Goal: Task Accomplishment & Management: Manage account settings

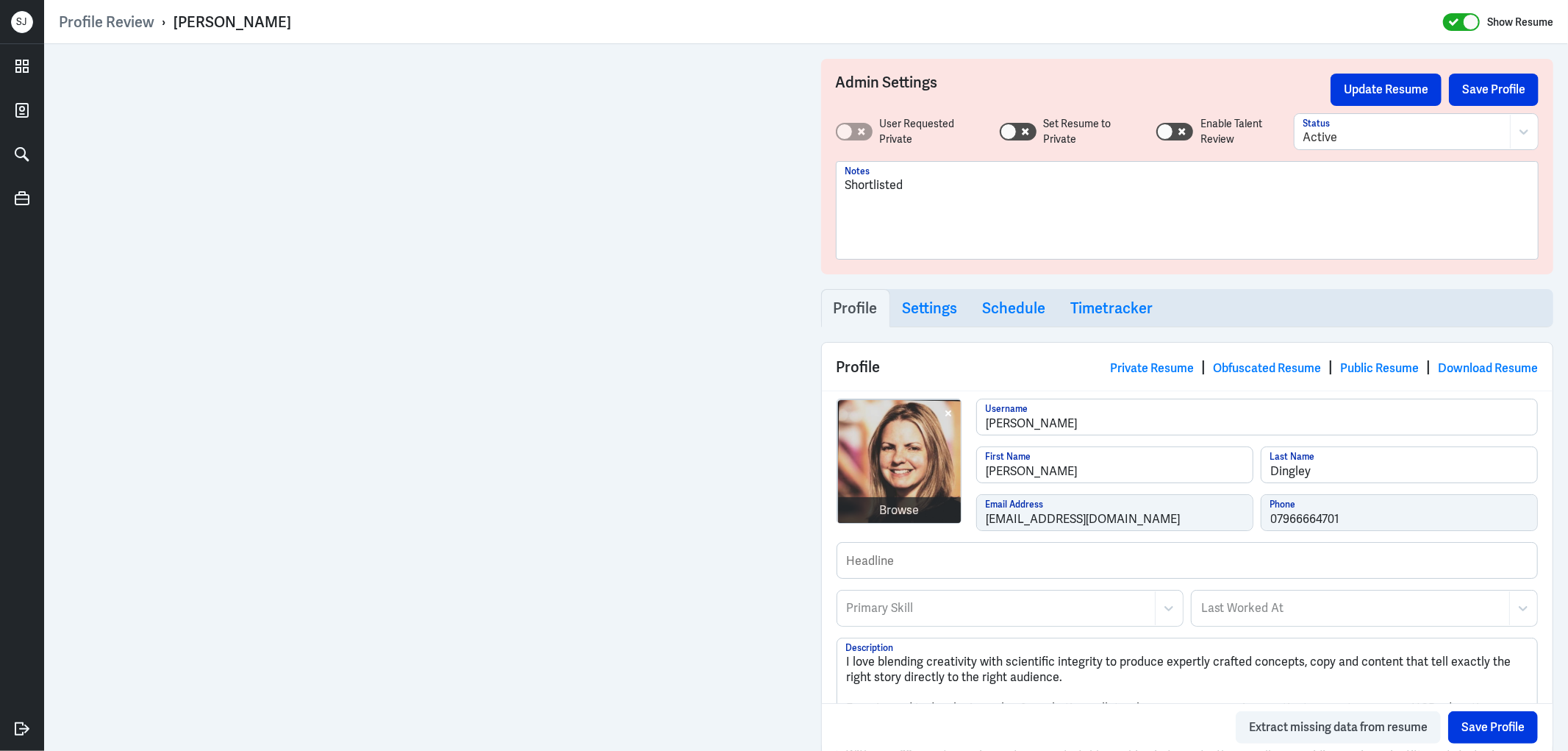
scroll to position [2028, 0]
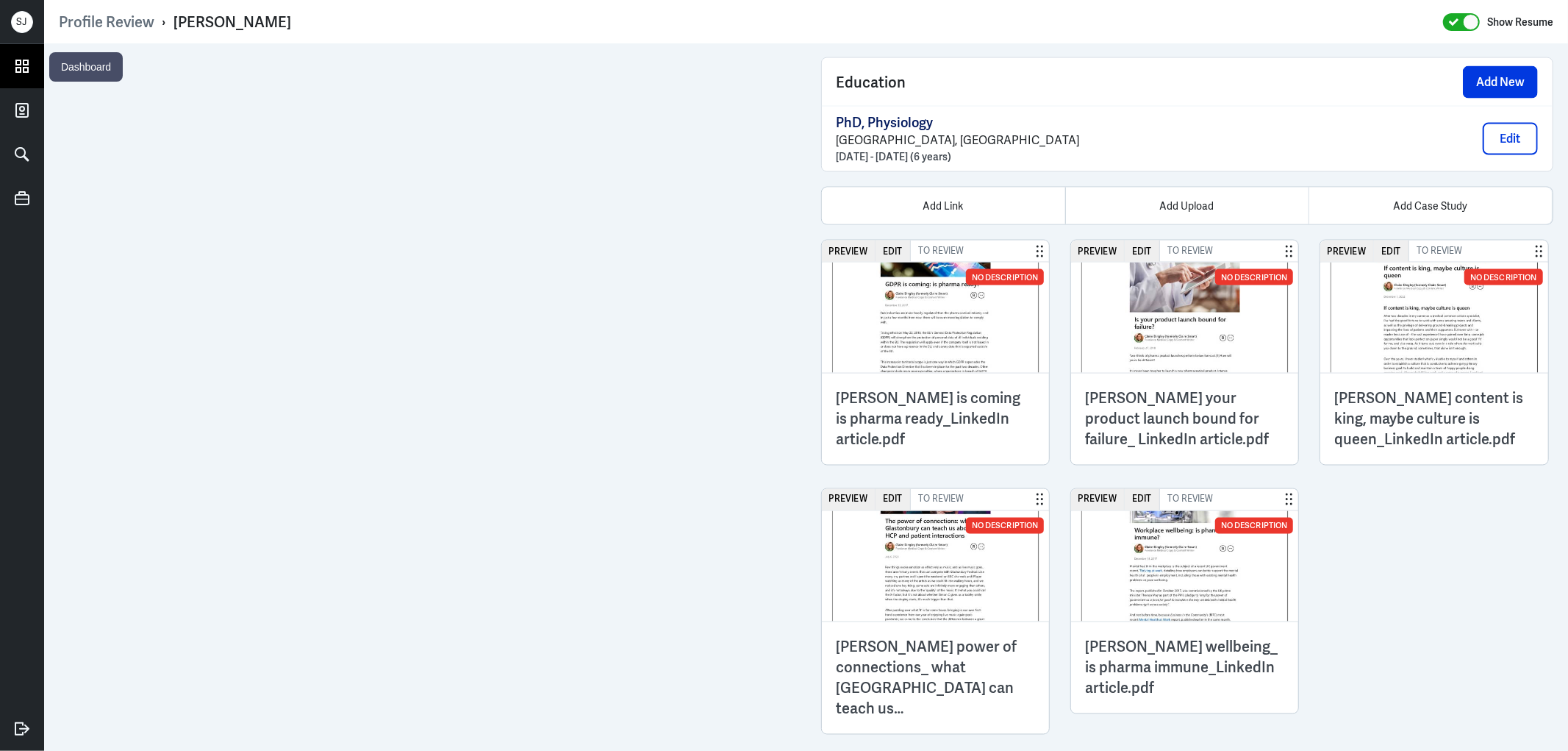
click at [33, 58] on link at bounding box center [22, 66] width 44 height 44
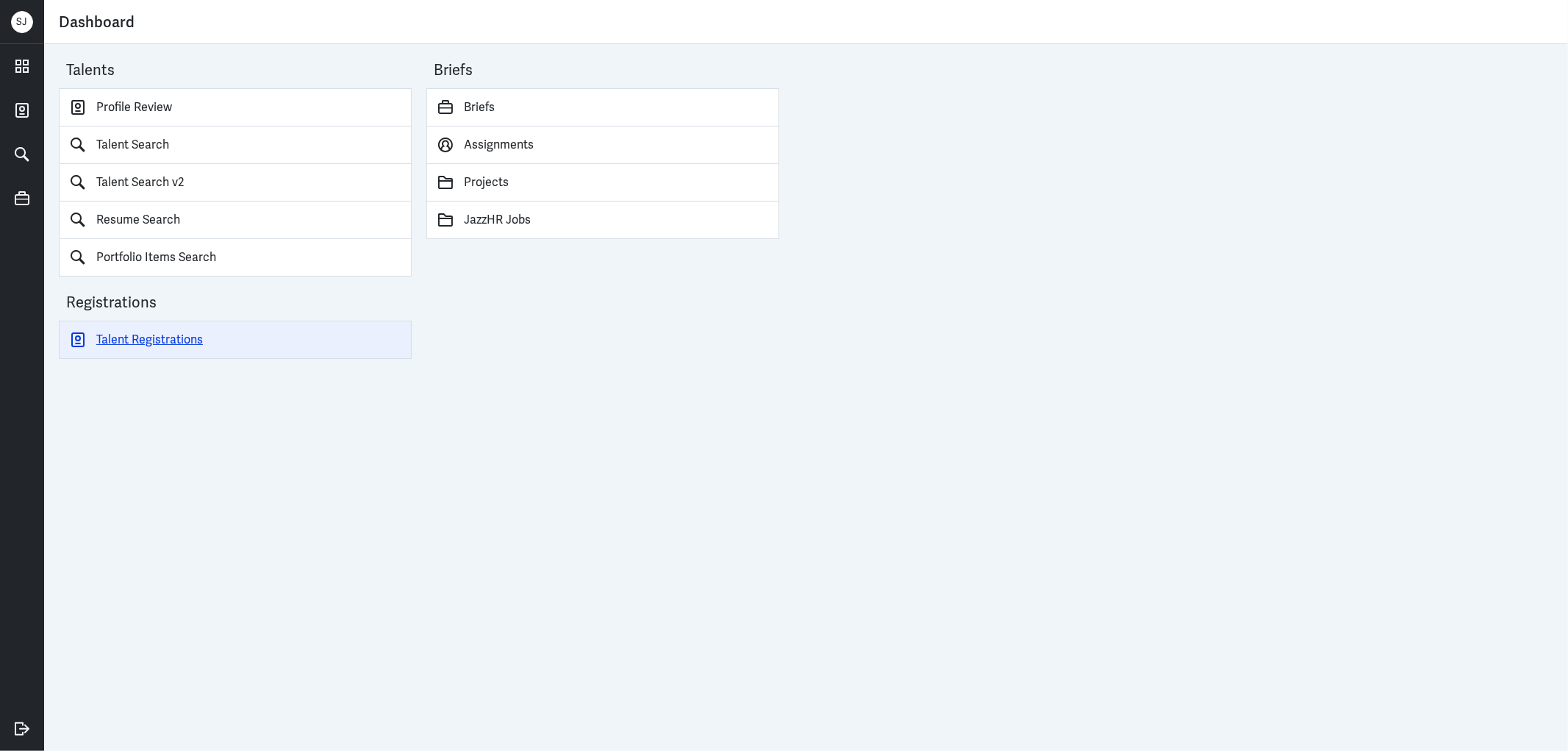
click at [186, 333] on link "Talent Registrations" at bounding box center [235, 339] width 353 height 38
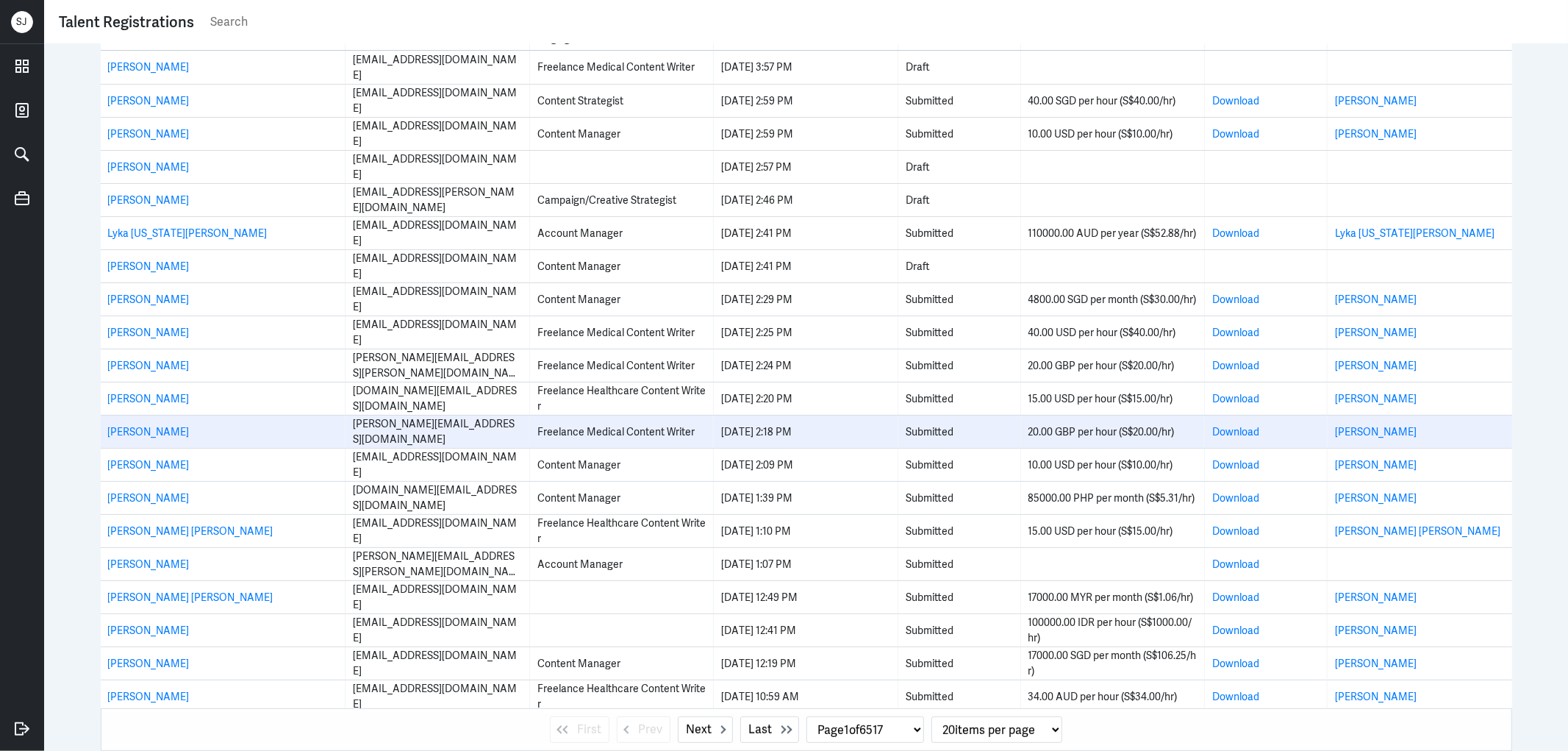
scroll to position [27, 0]
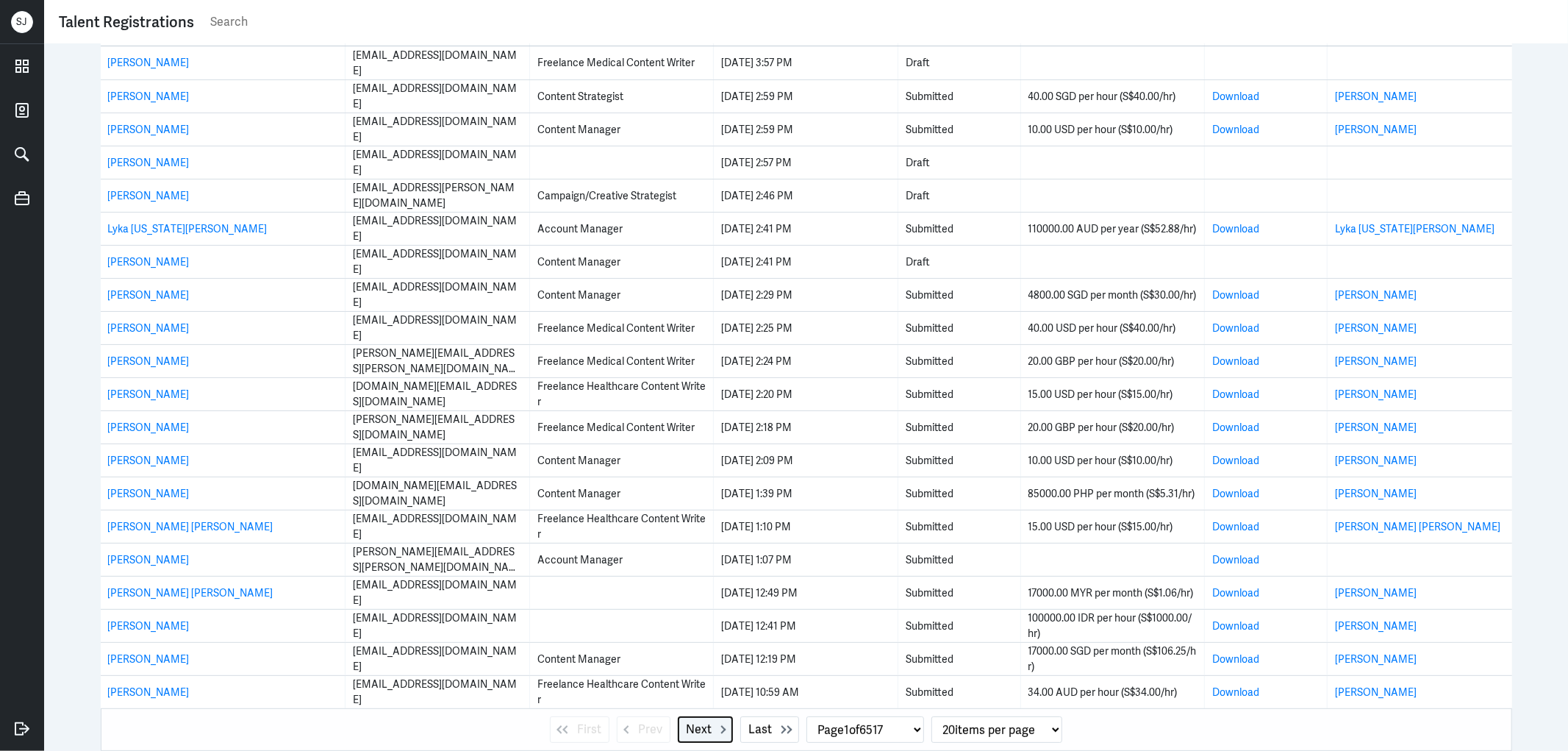
click at [690, 728] on span "Next" at bounding box center [699, 729] width 25 height 18
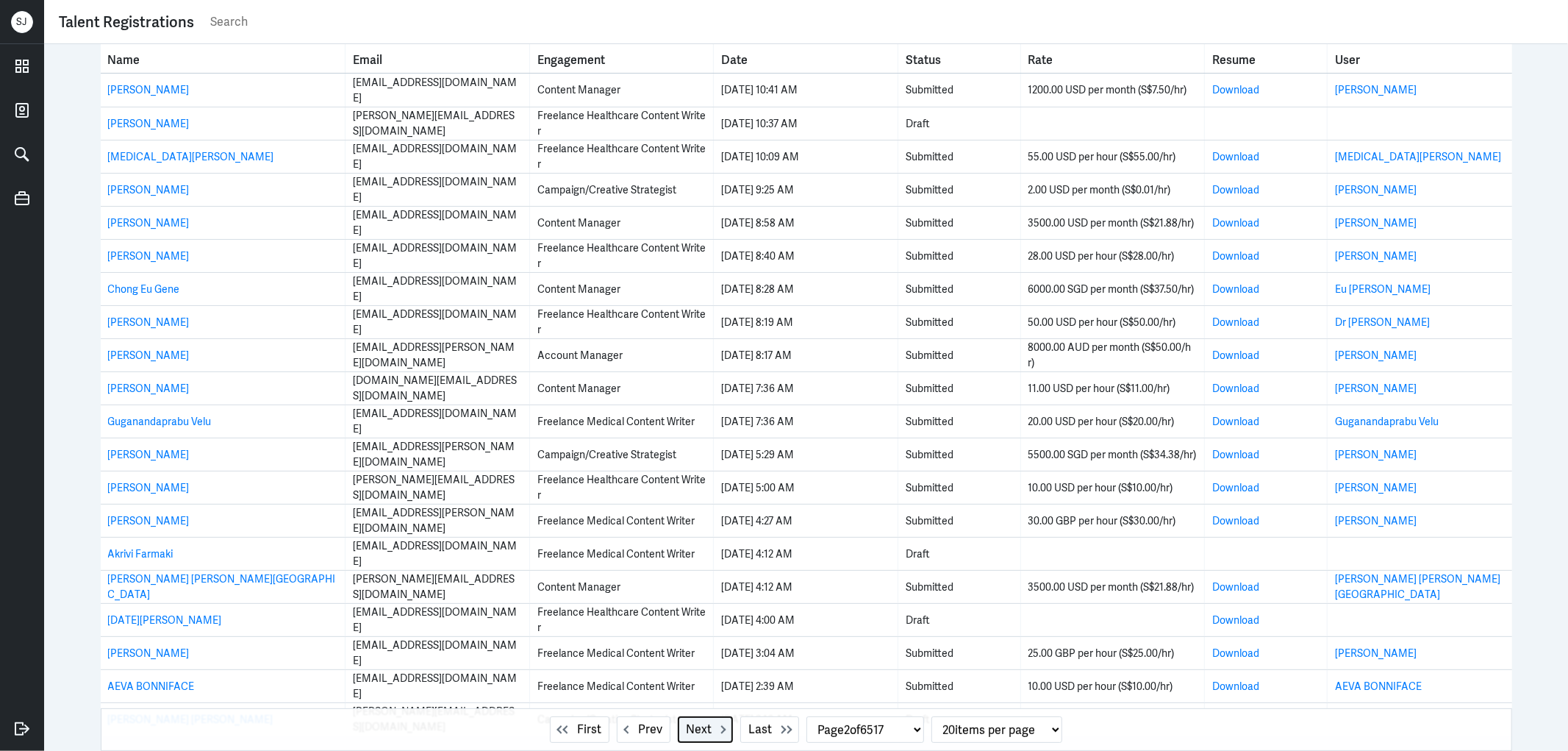
click at [699, 726] on span "Next" at bounding box center [699, 729] width 25 height 18
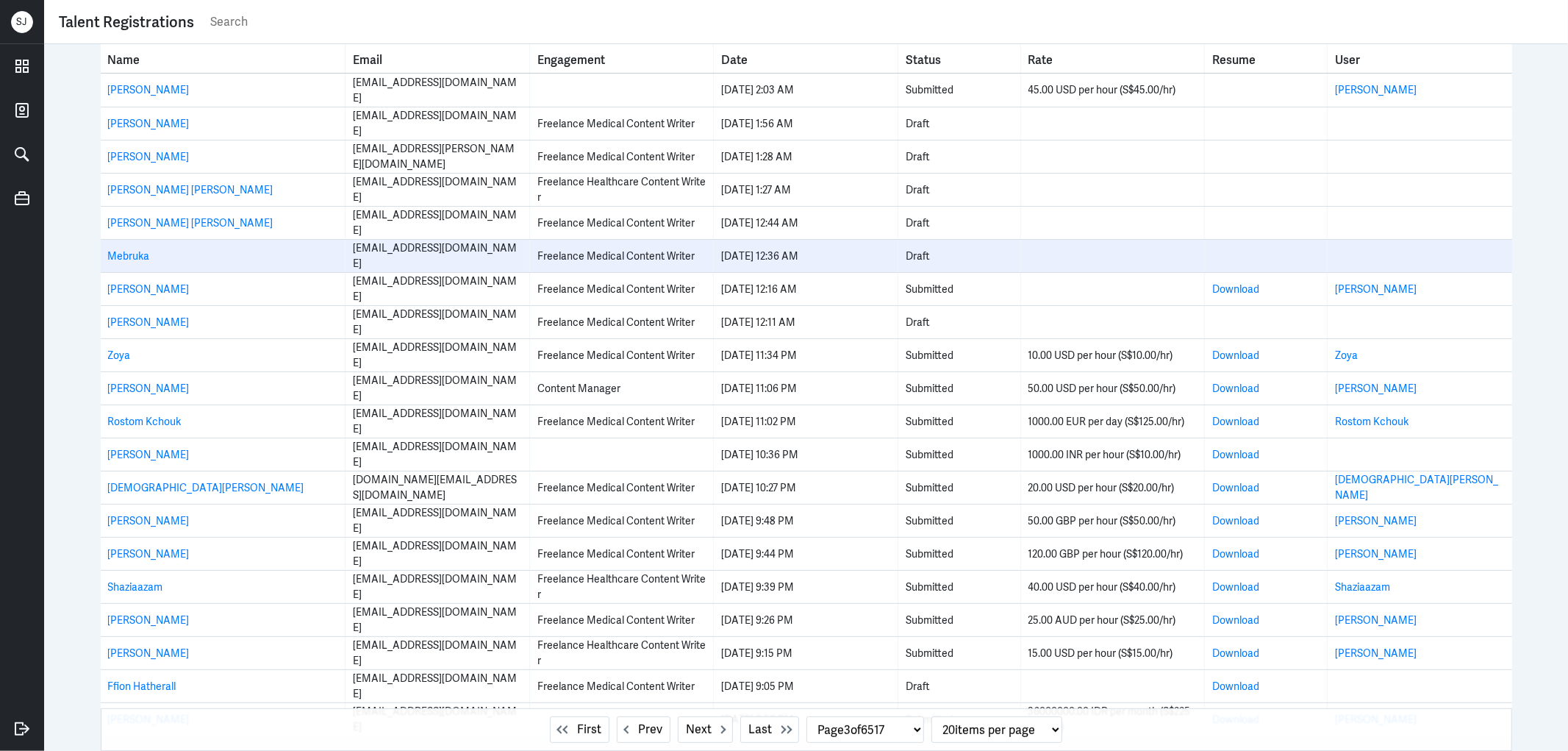
drag, startPoint x: 130, startPoint y: 252, endPoint x: 145, endPoint y: 260, distance: 17.0
click at [145, 260] on div "Mebruka" at bounding box center [224, 256] width 230 height 15
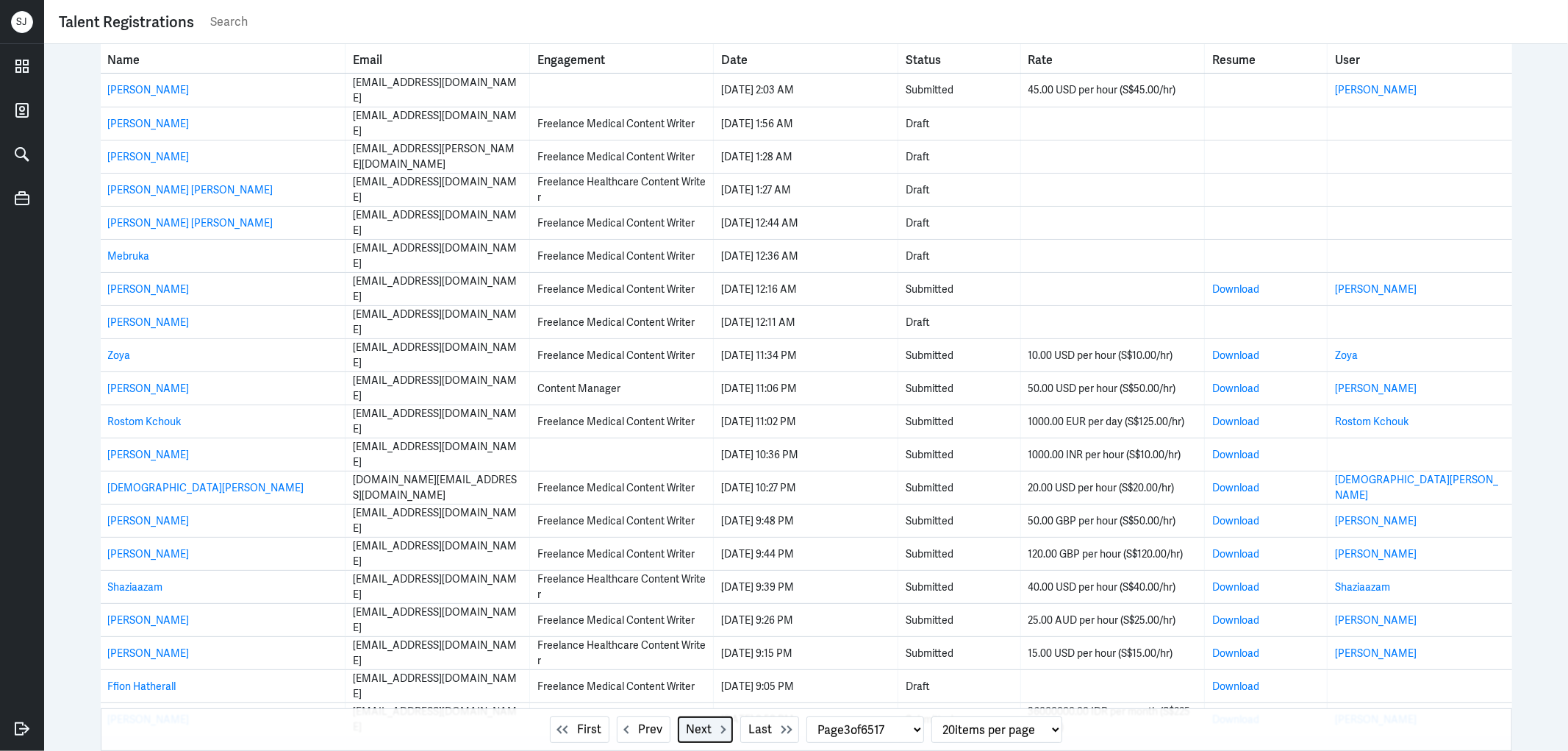
click at [686, 737] on span "Next" at bounding box center [699, 729] width 25 height 18
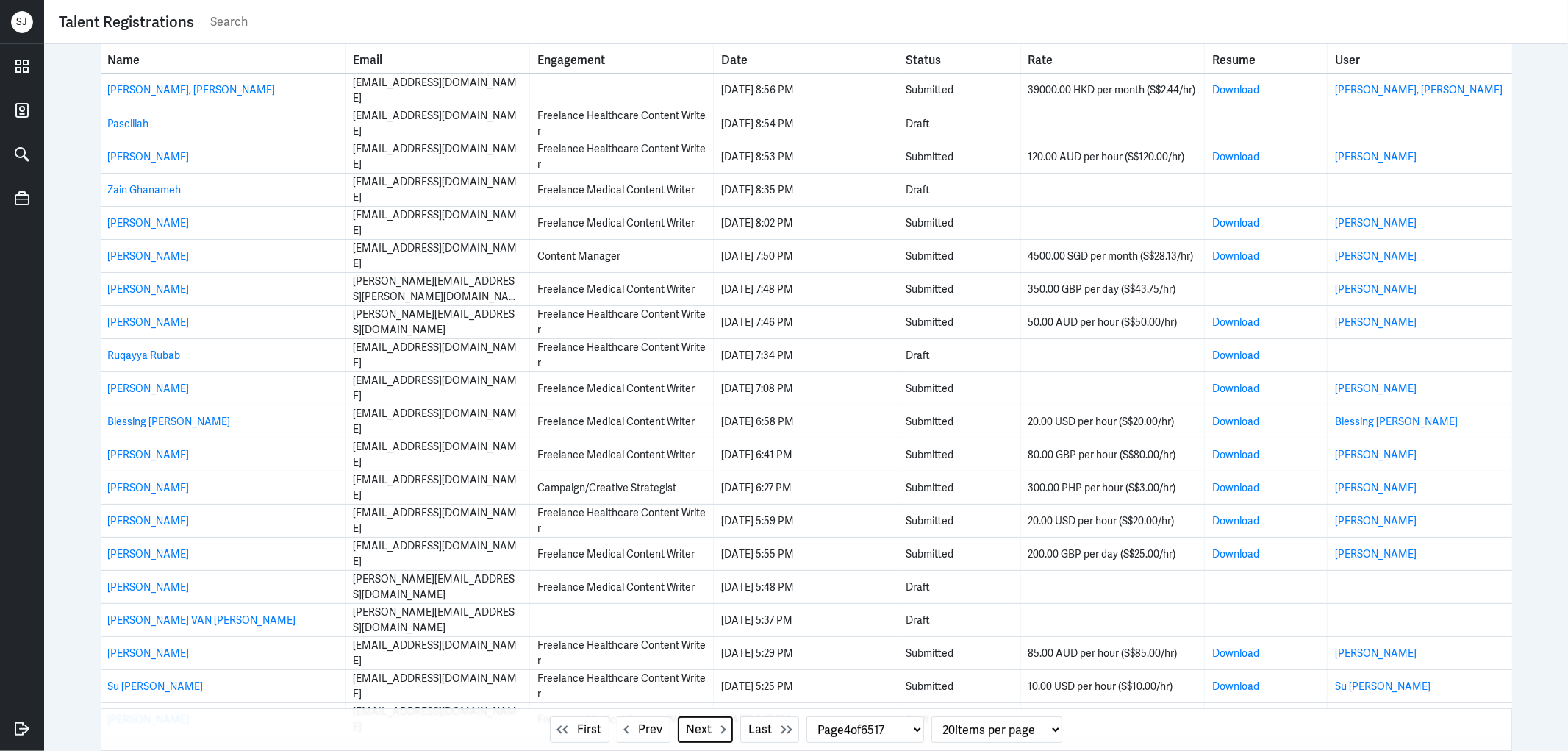
drag, startPoint x: 679, startPoint y: 728, endPoint x: 666, endPoint y: 708, distance: 23.9
click at [686, 729] on span "Next" at bounding box center [699, 729] width 25 height 18
select select "5"
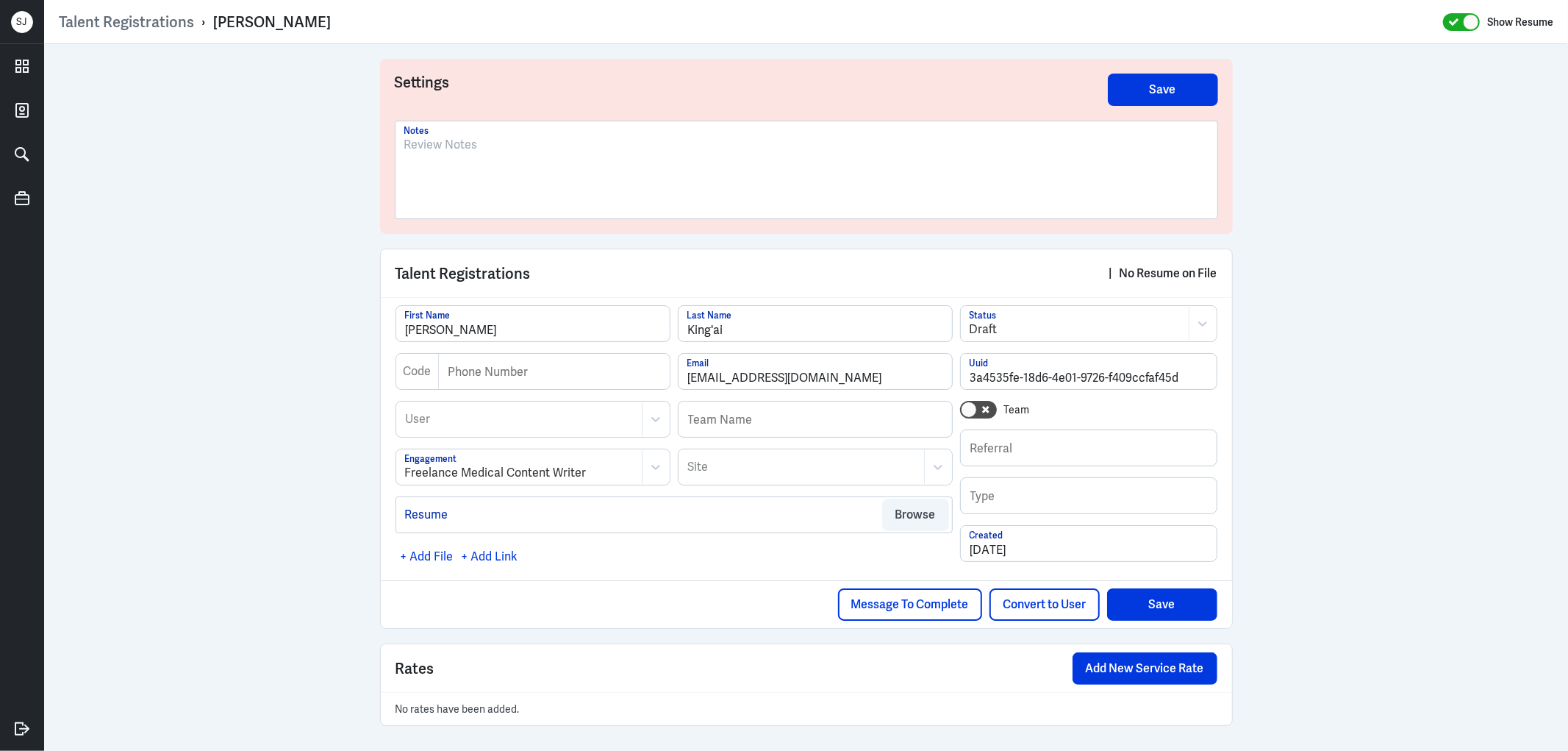
scroll to position [3, 0]
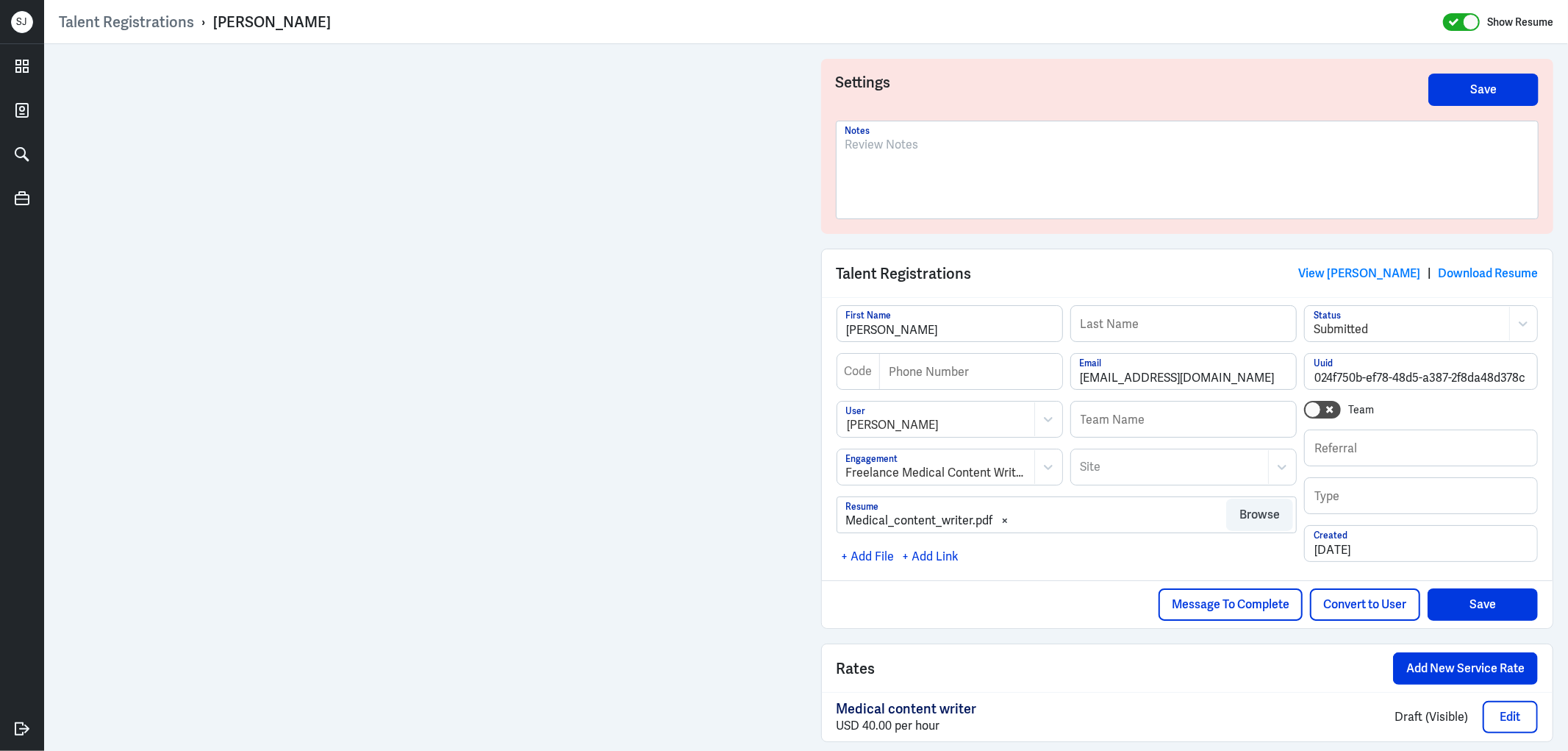
click at [901, 177] on div at bounding box center [1188, 176] width 684 height 80
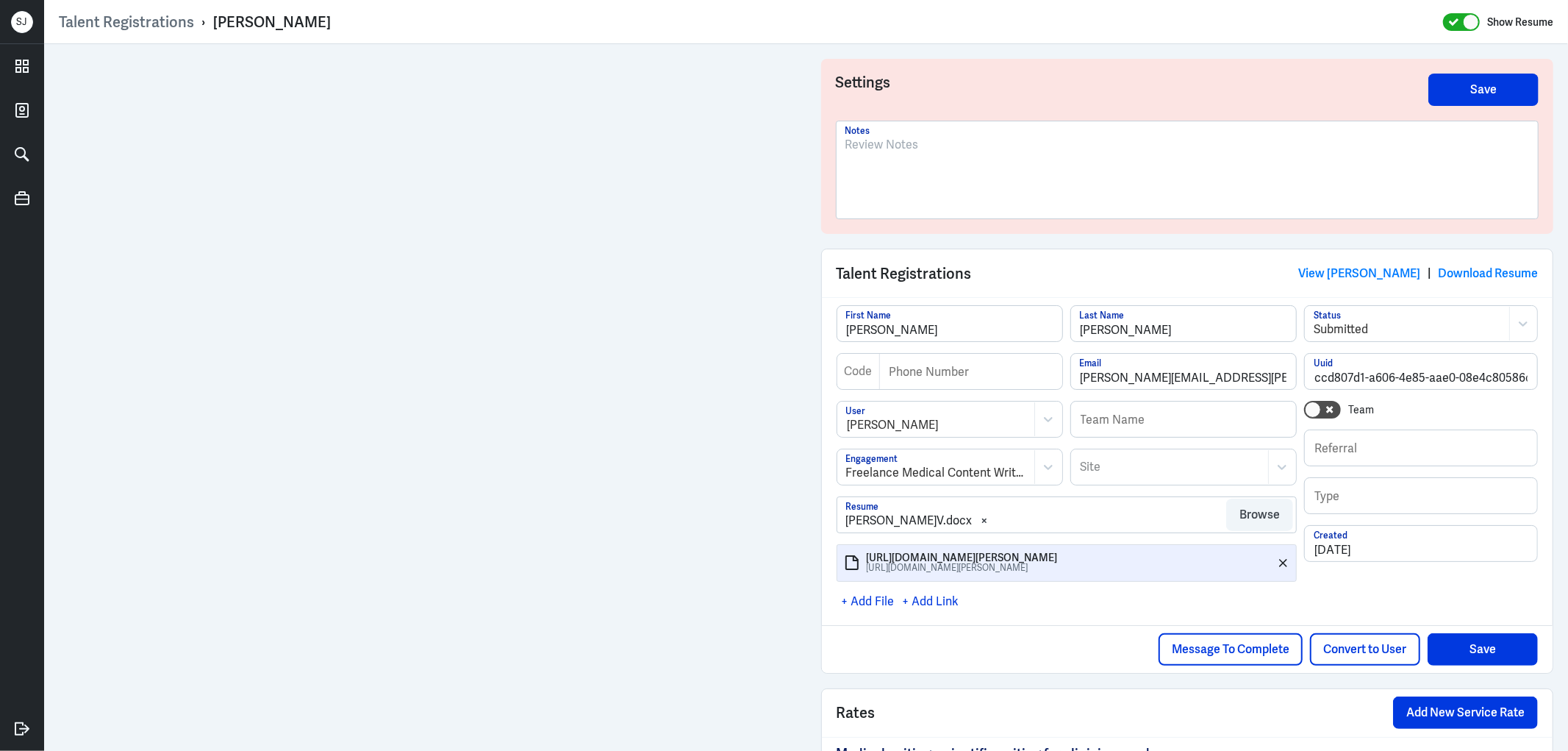
click at [879, 142] on p at bounding box center [1188, 145] width 684 height 18
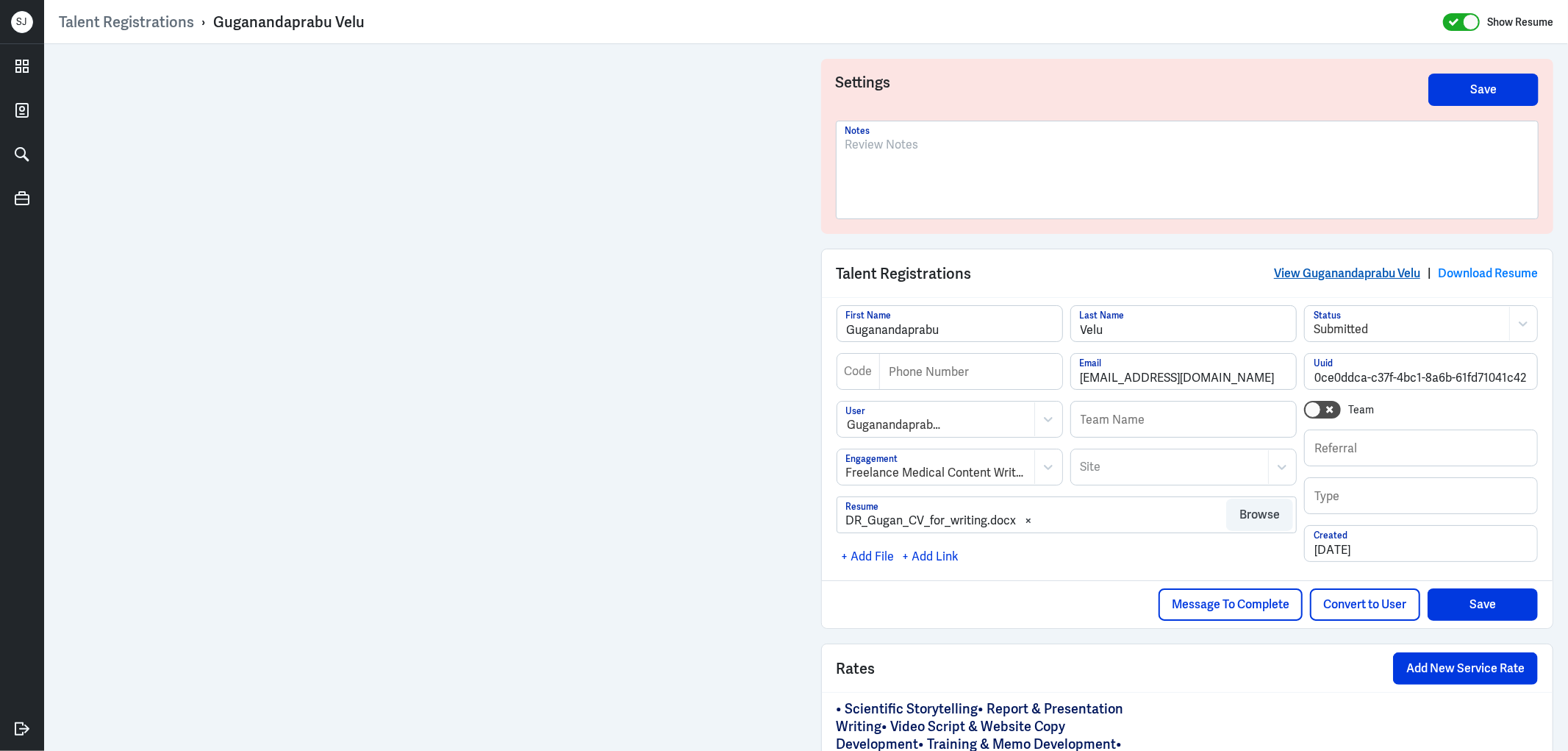
click at [1312, 266] on link "View Guganandaprabu Velu" at bounding box center [1347, 273] width 147 height 15
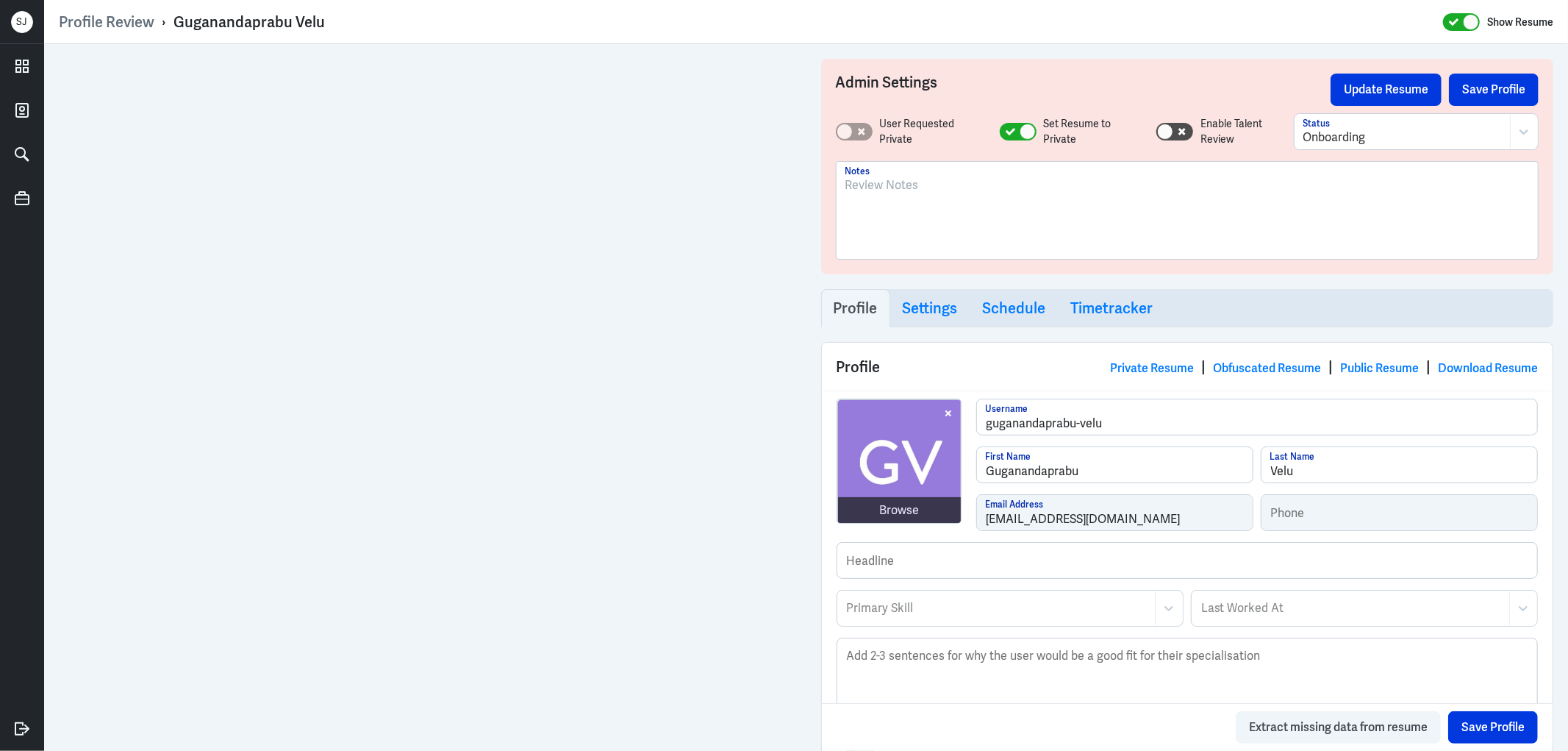
click at [868, 176] on p at bounding box center [1188, 185] width 684 height 18
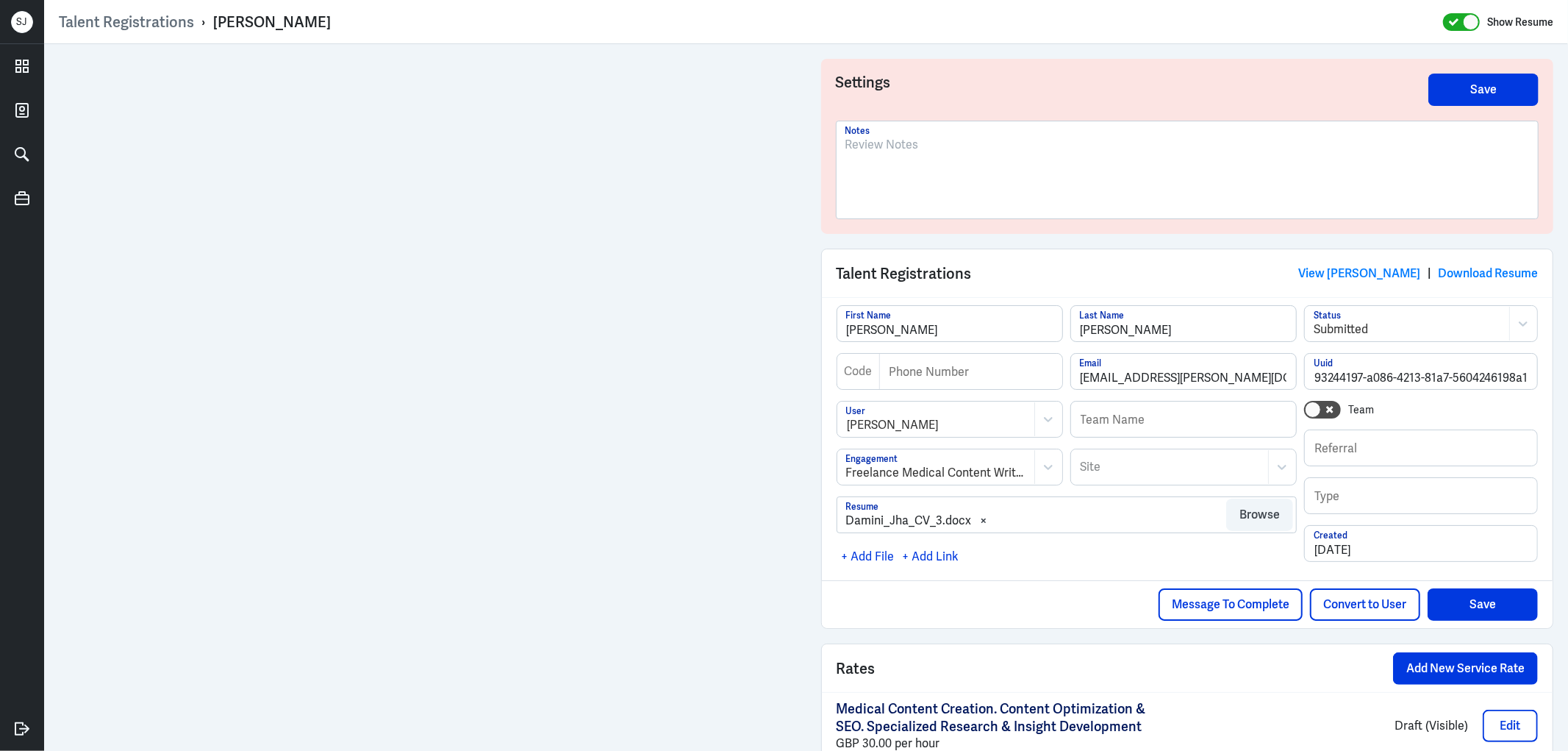
click at [868, 164] on div at bounding box center [1188, 176] width 684 height 80
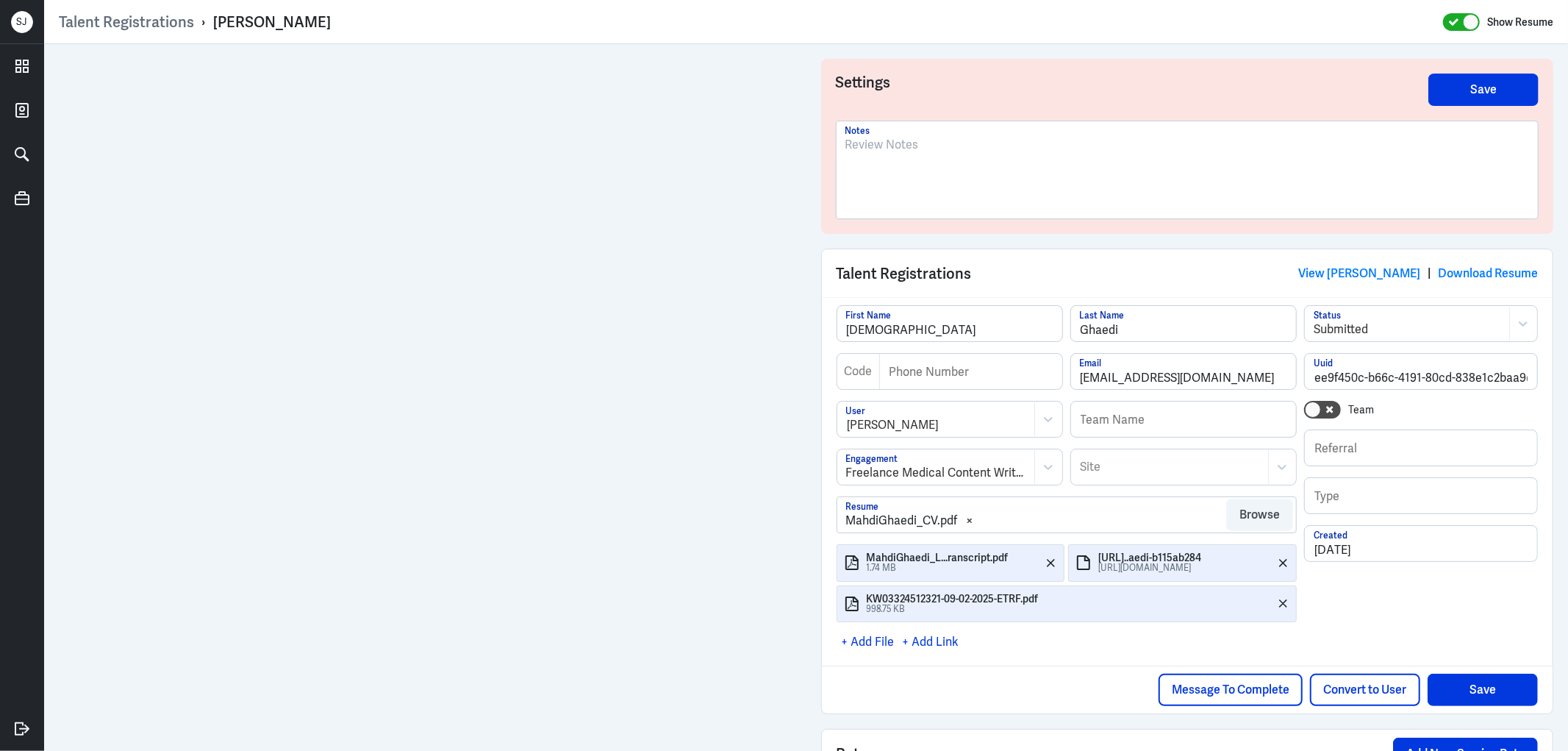
click at [876, 162] on div at bounding box center [1188, 176] width 684 height 80
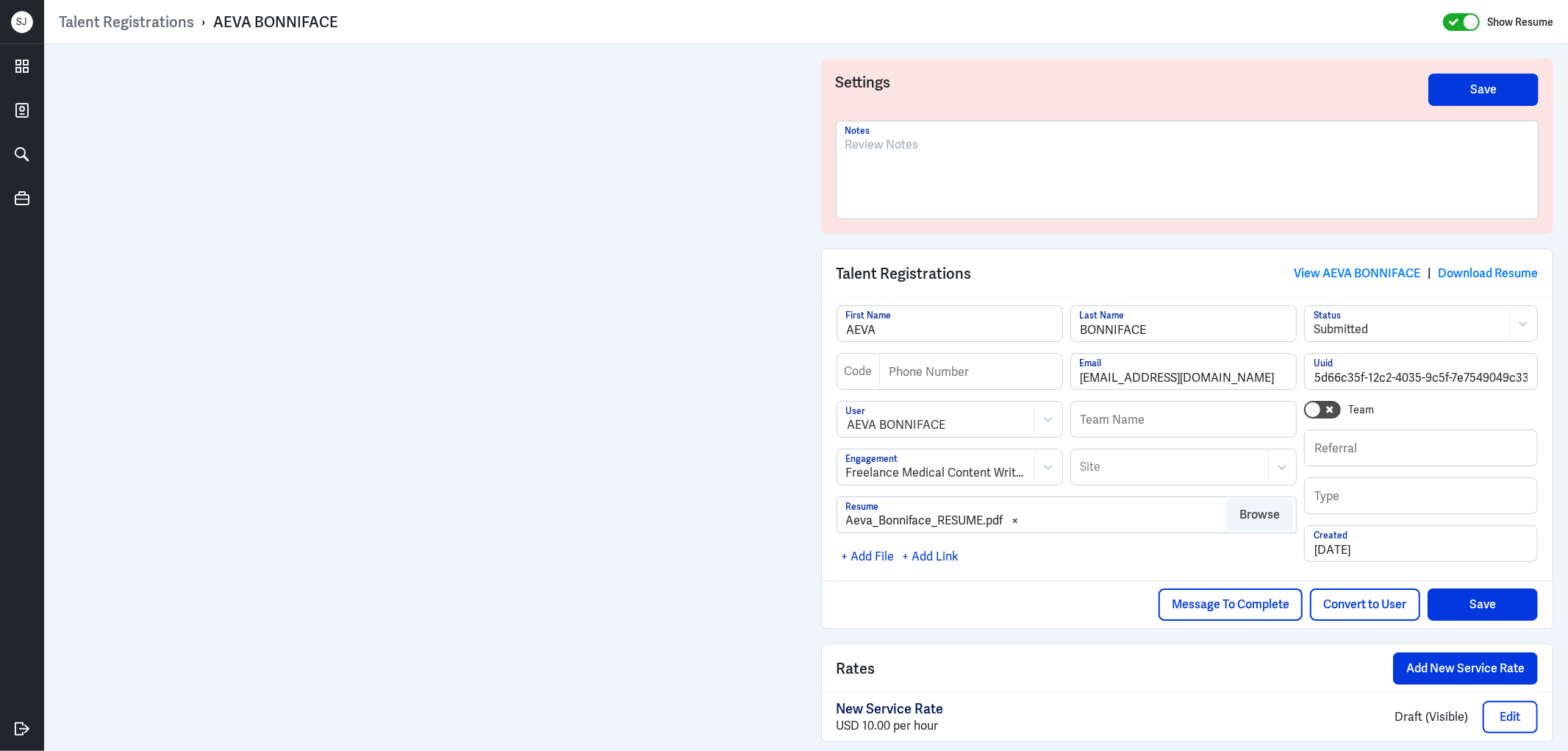
click at [908, 146] on p at bounding box center [1188, 145] width 684 height 18
click at [880, 165] on div at bounding box center [1188, 176] width 684 height 80
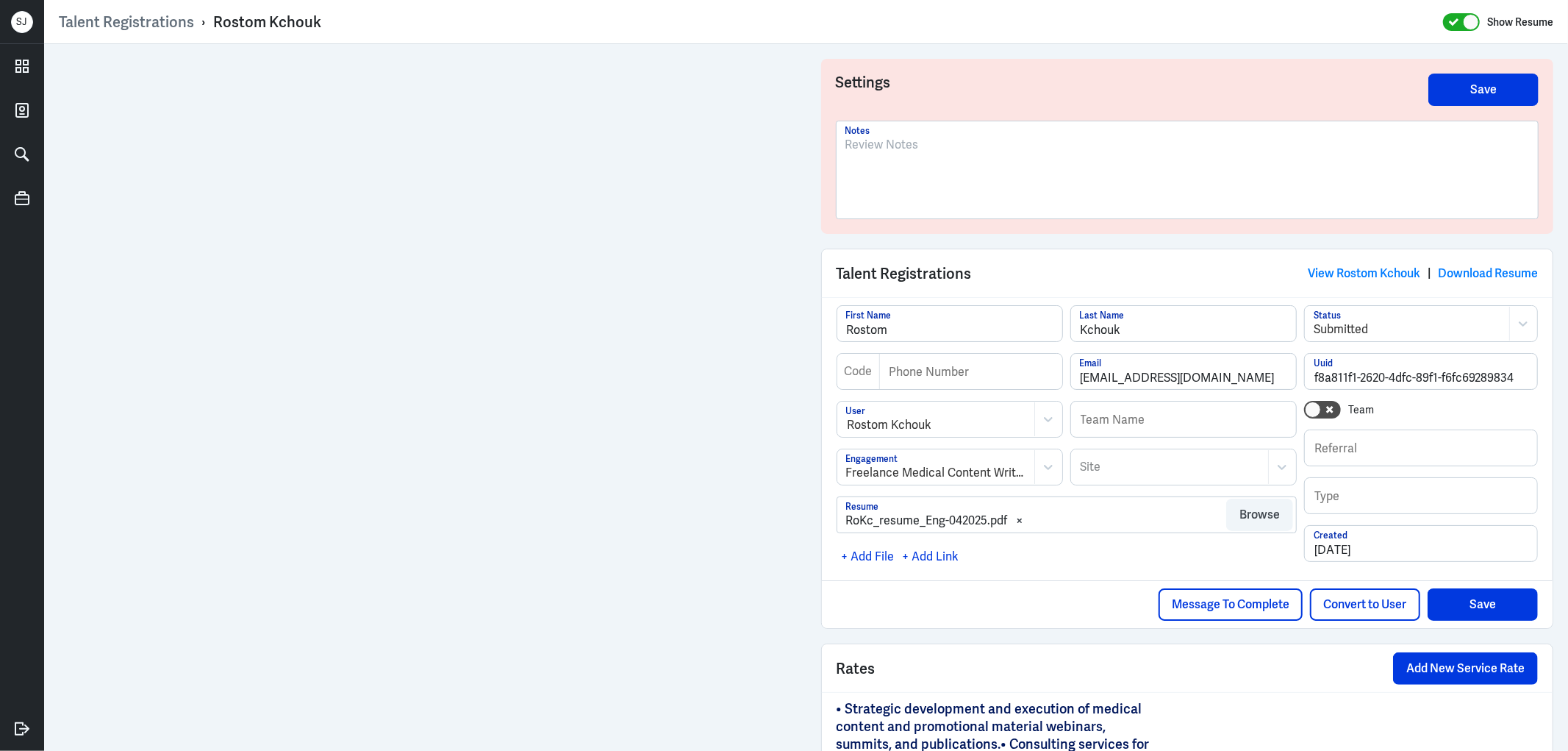
click at [275, 14] on div "Rostom Kchouk" at bounding box center [268, 22] width 108 height 19
copy div "Rostom Kchouk"
click at [893, 147] on p at bounding box center [1188, 145] width 684 height 18
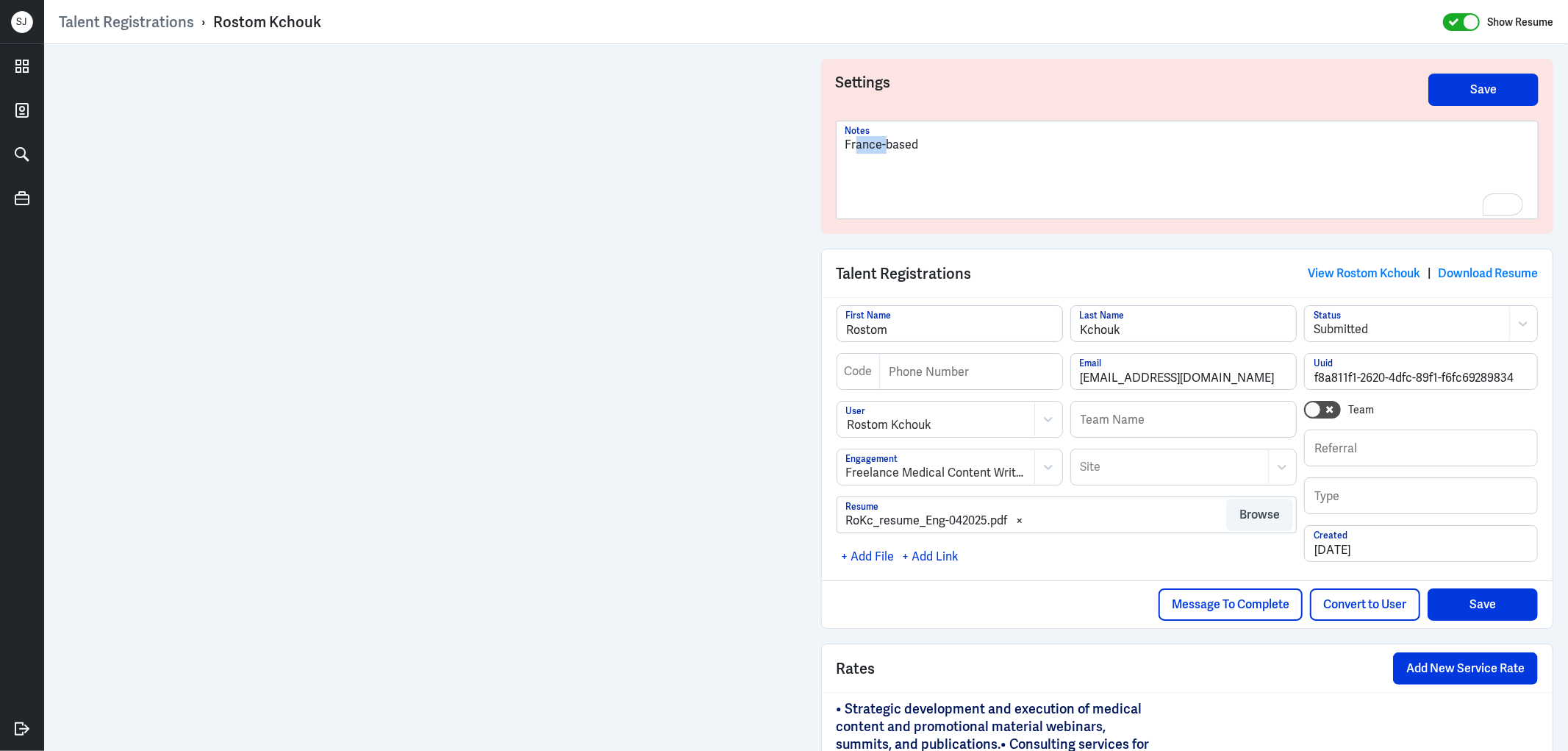
drag, startPoint x: 879, startPoint y: 143, endPoint x: 827, endPoint y: 142, distance: 52.0
click at [836, 142] on div "France-based Notes" at bounding box center [1188, 170] width 703 height 98
click at [939, 150] on p "based" at bounding box center [1188, 145] width 684 height 18
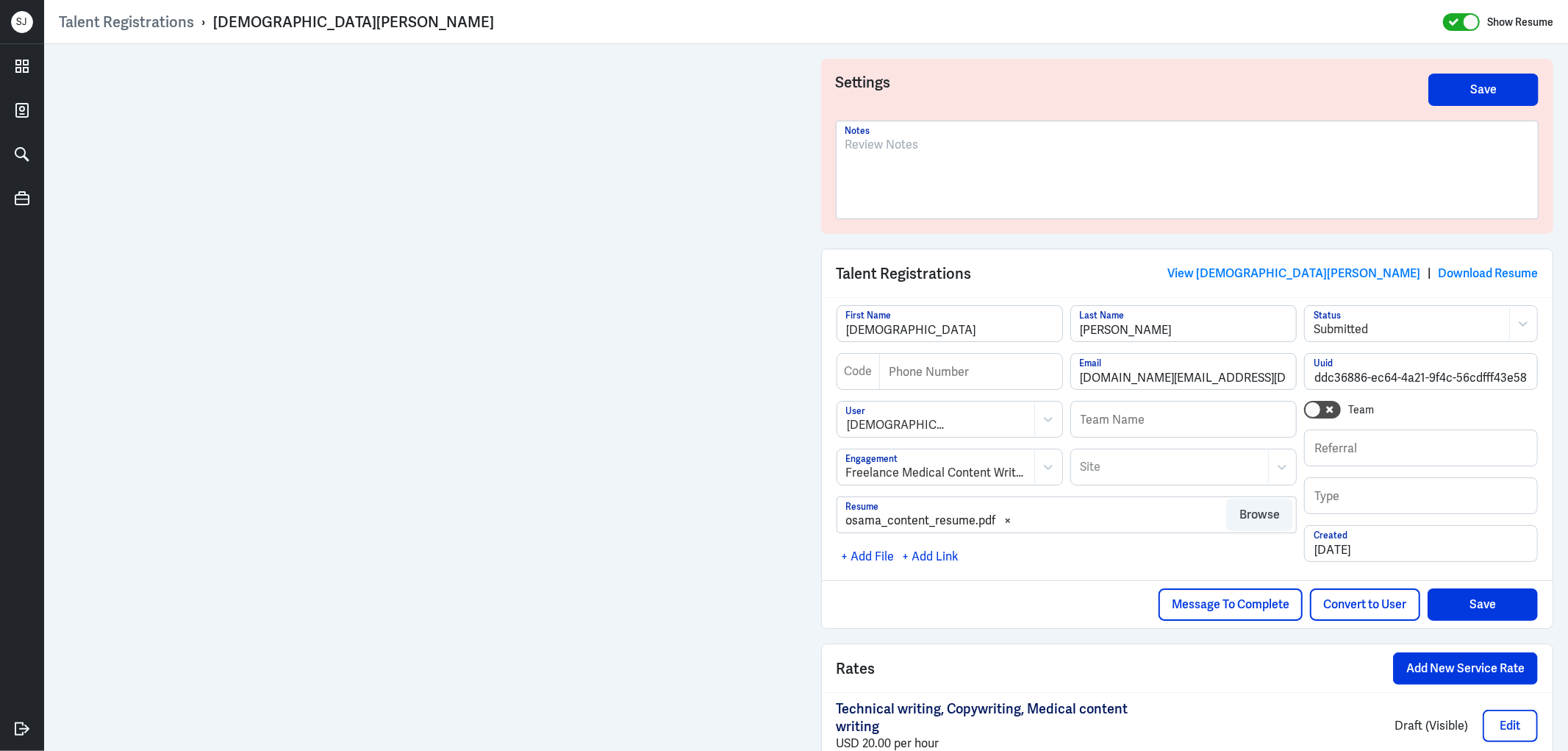
click at [898, 142] on p at bounding box center [1188, 145] width 684 height 18
click at [850, 141] on p "Rejcted" at bounding box center [1188, 145] width 684 height 18
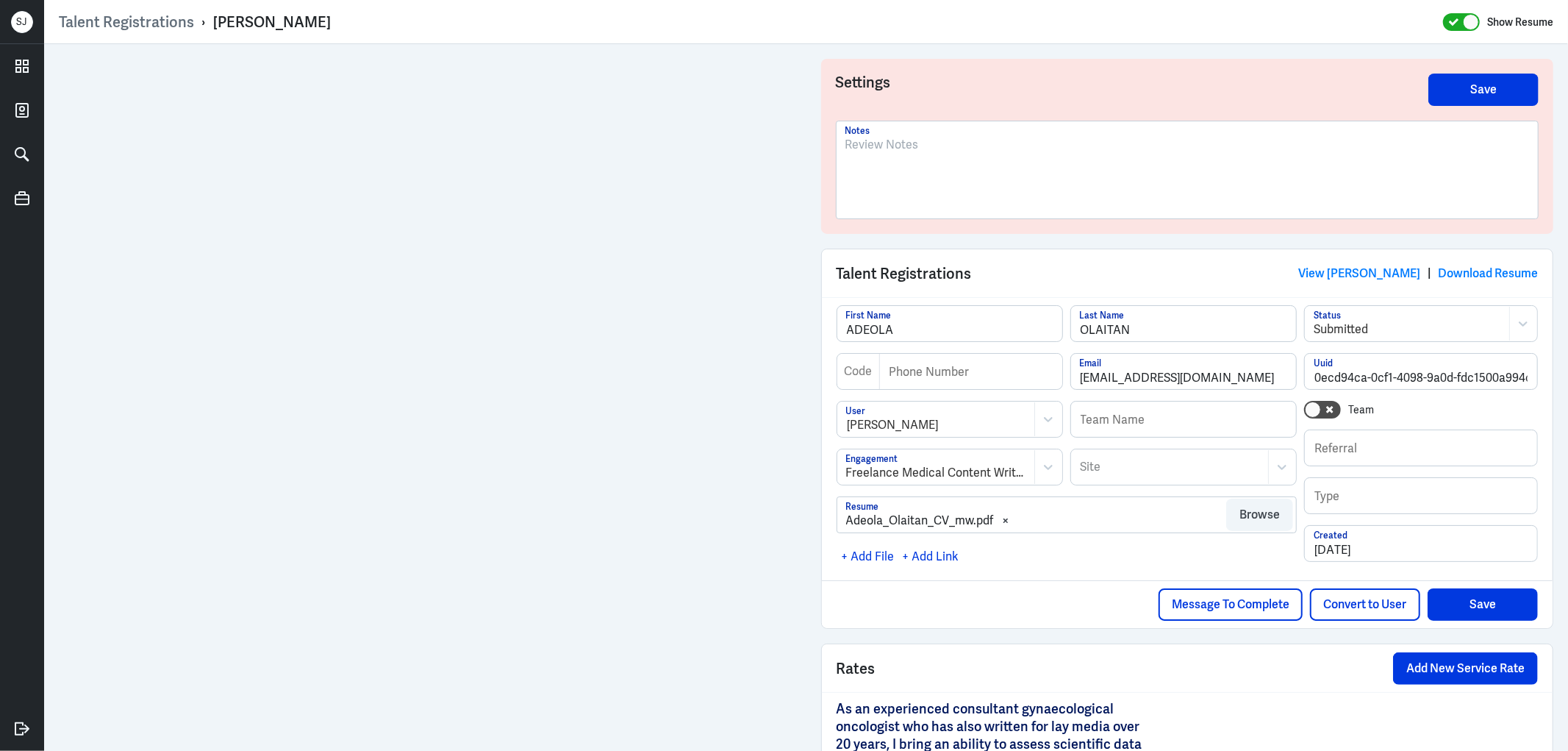
click at [881, 148] on p at bounding box center [1188, 145] width 684 height 18
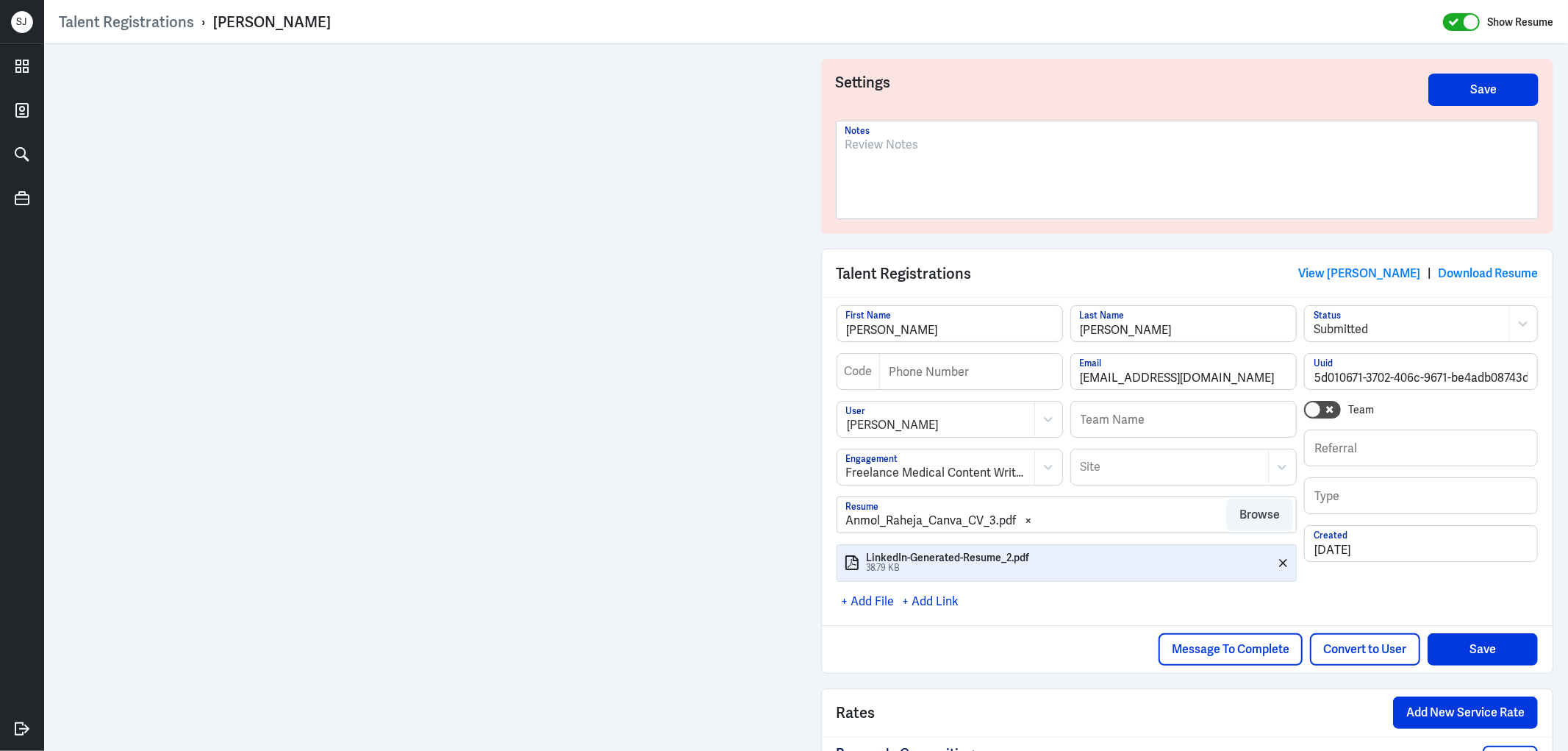
click at [869, 156] on div at bounding box center [1188, 176] width 684 height 80
click at [859, 142] on p "Rejcted" at bounding box center [1188, 145] width 684 height 18
click at [856, 141] on p "Rejcted" at bounding box center [1188, 145] width 684 height 18
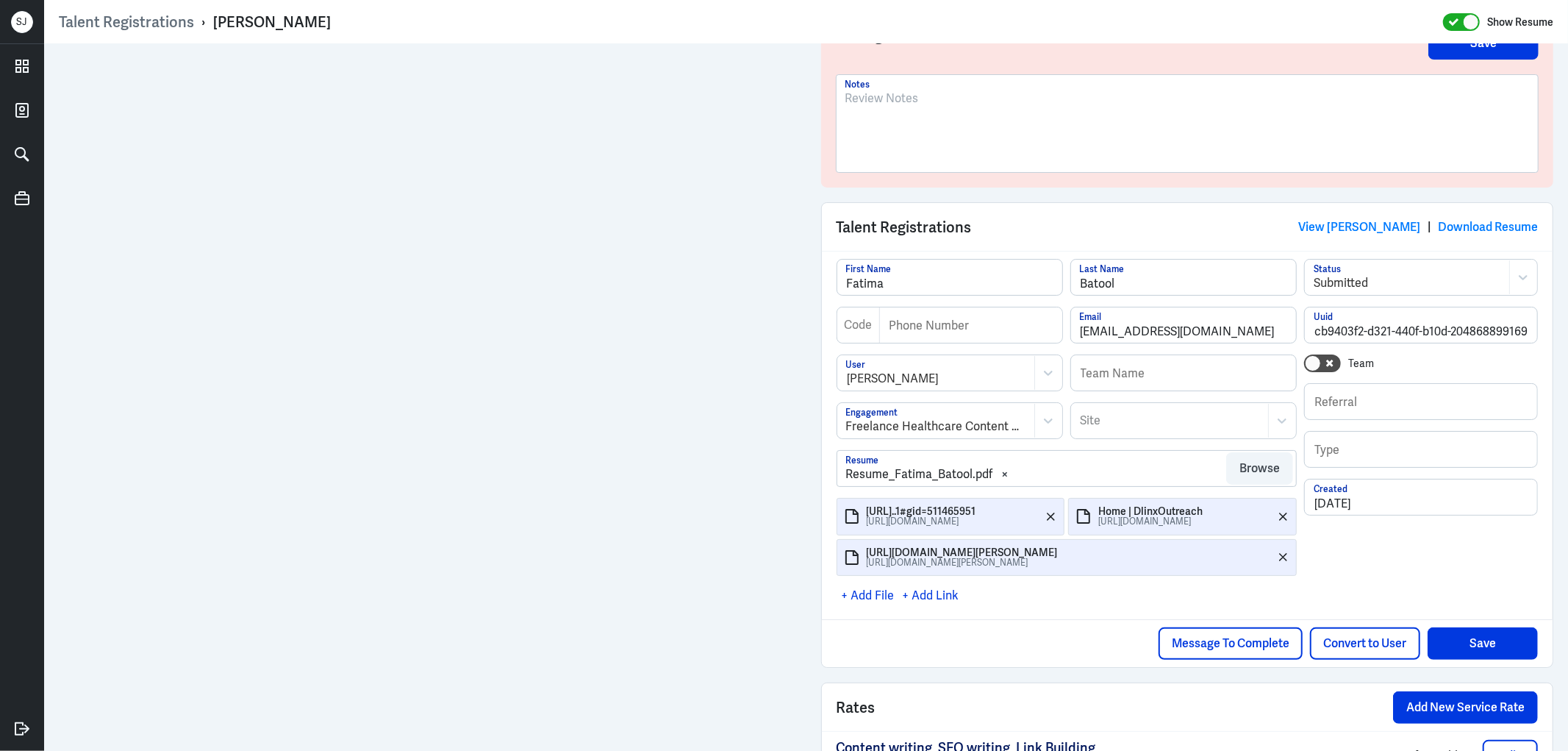
scroll to position [105, 0]
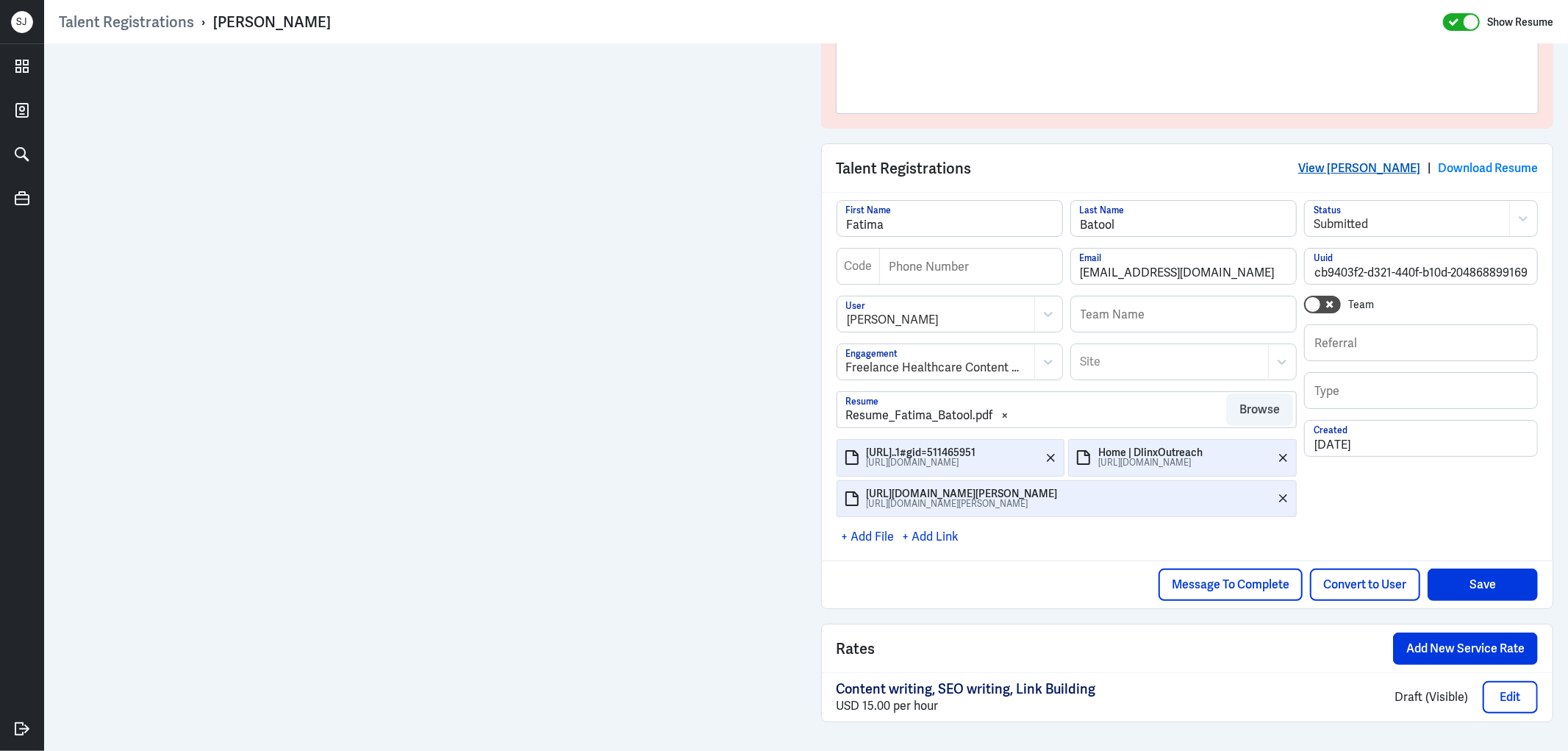
click at [1371, 163] on link "View Fatima Batool" at bounding box center [1360, 168] width 122 height 15
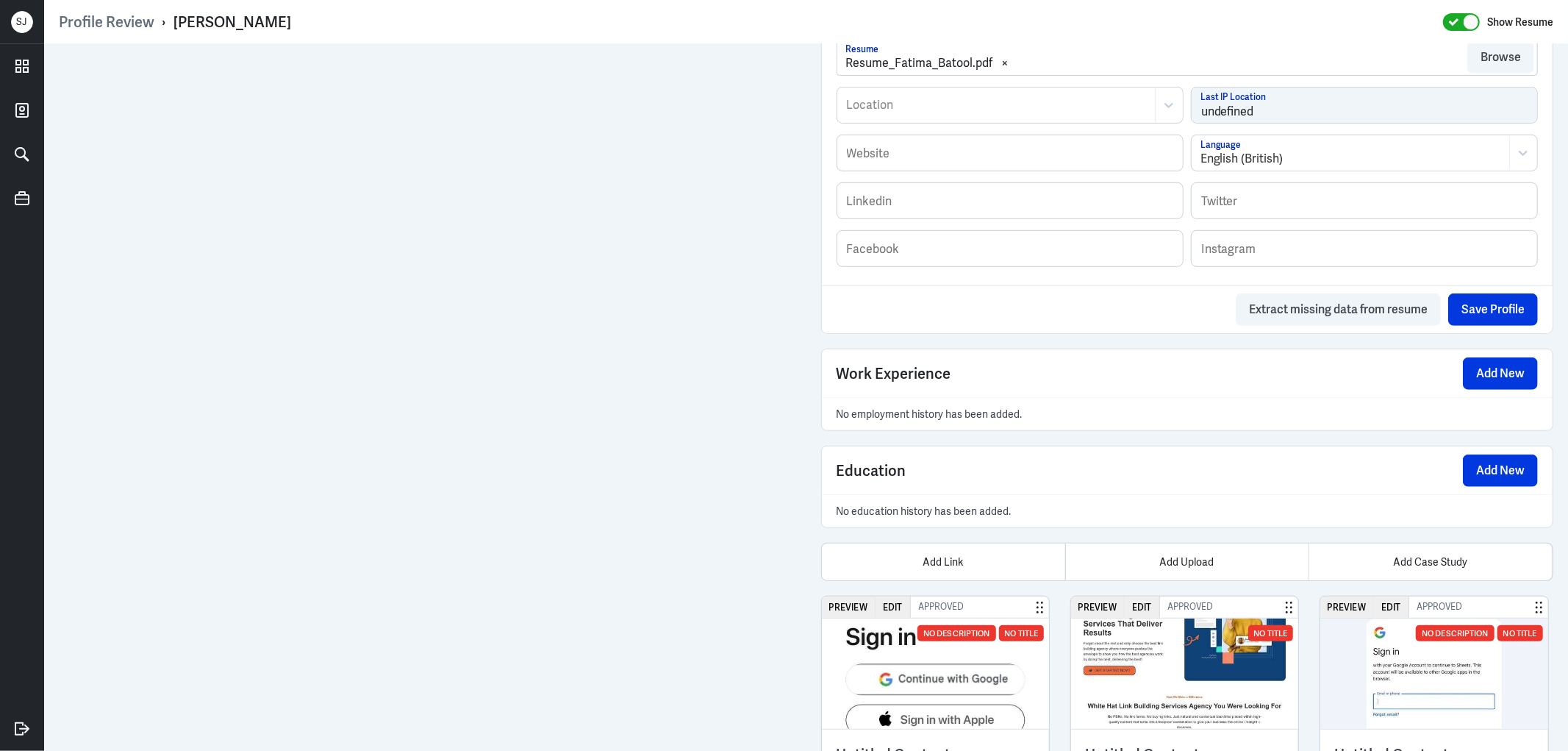
scroll to position [806, 0]
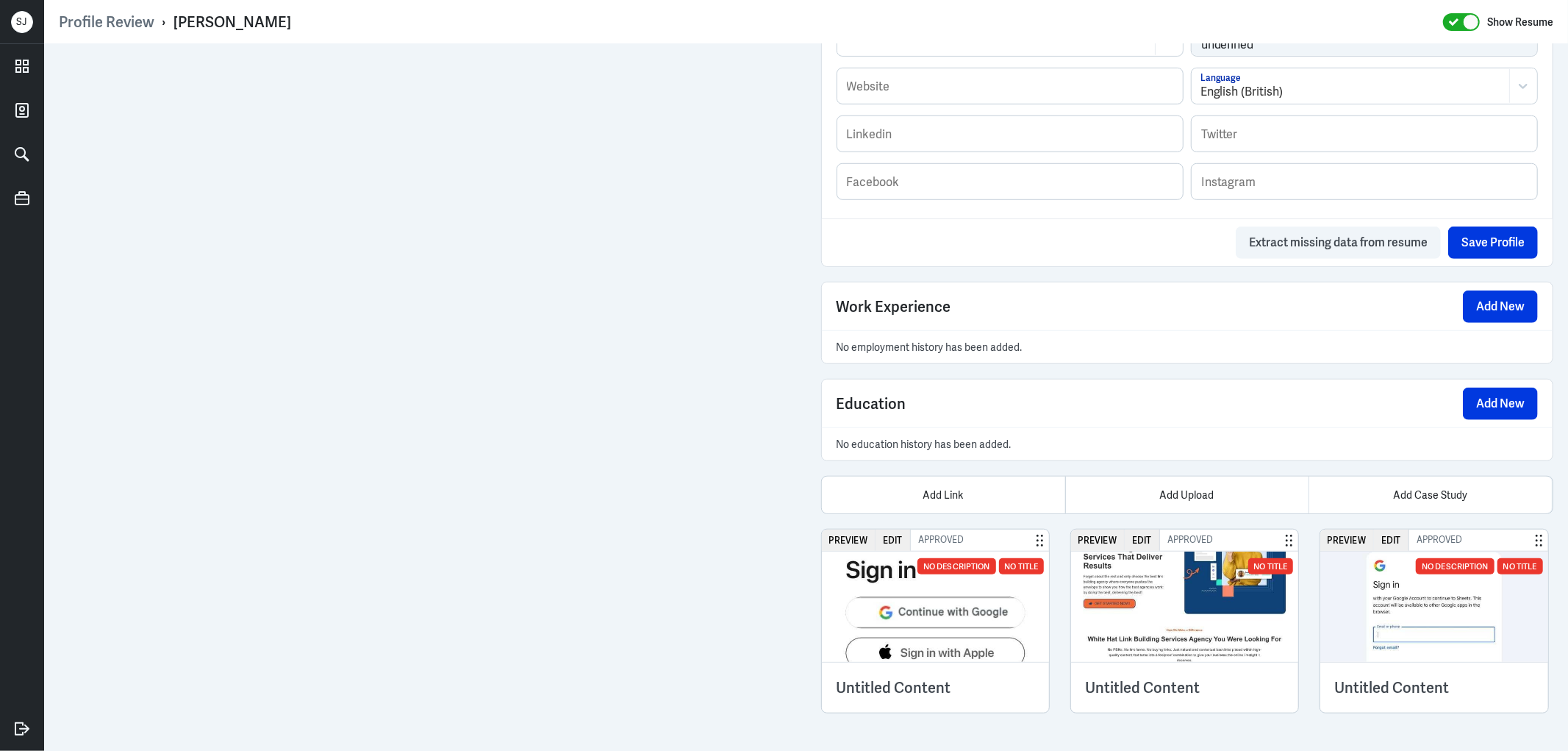
click at [1170, 598] on img at bounding box center [1184, 607] width 228 height 110
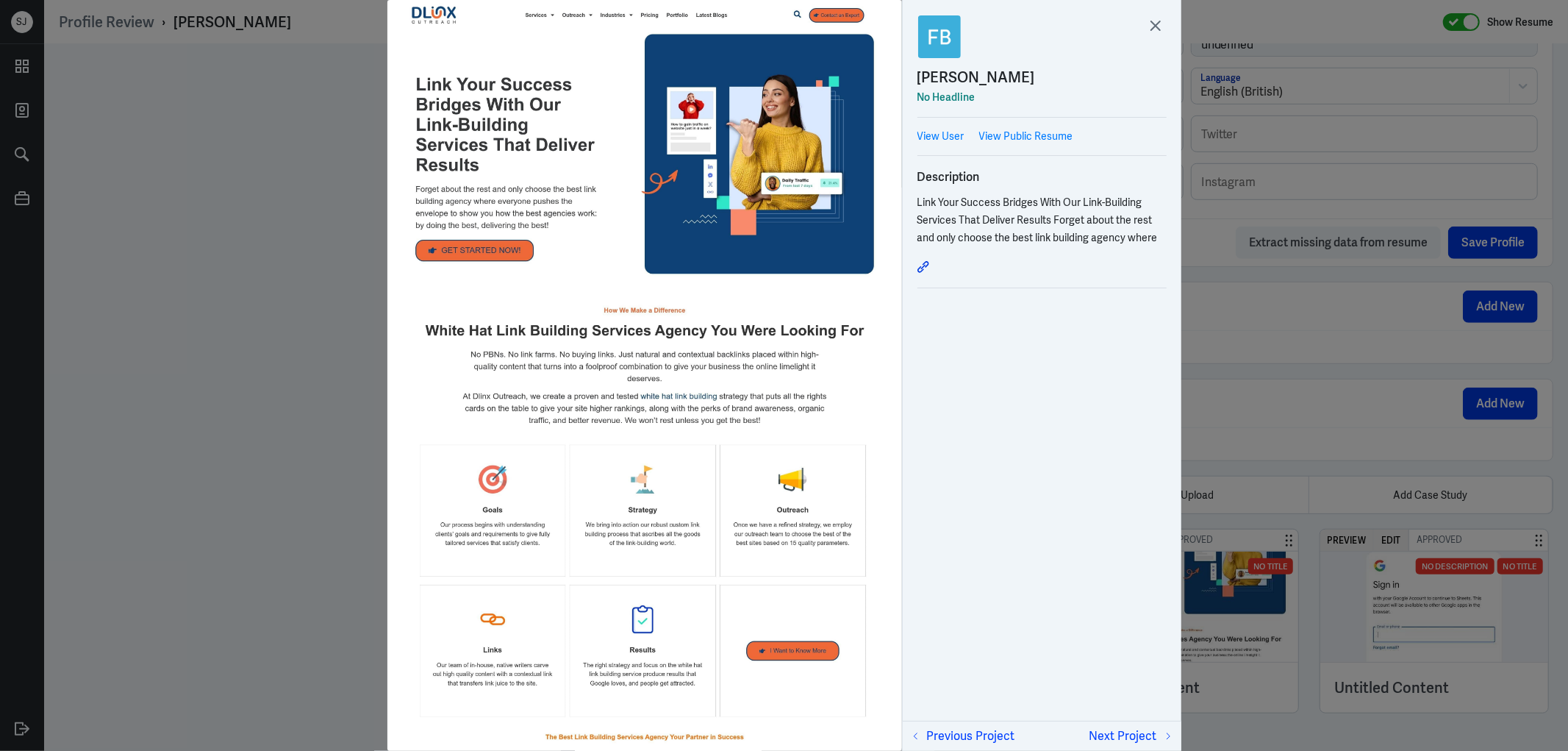
click at [1238, 351] on div at bounding box center [784, 376] width 1568 height 751
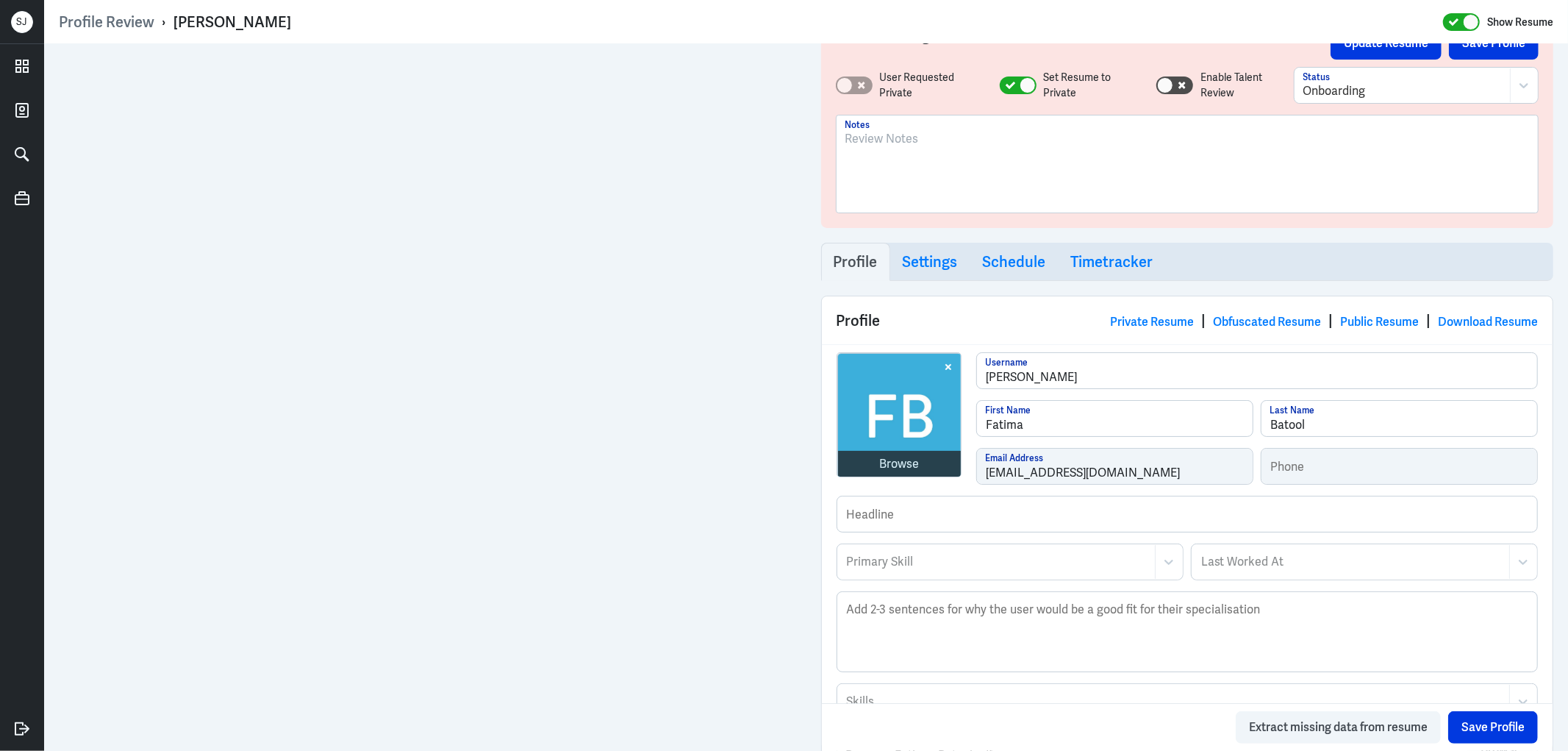
scroll to position [0, 0]
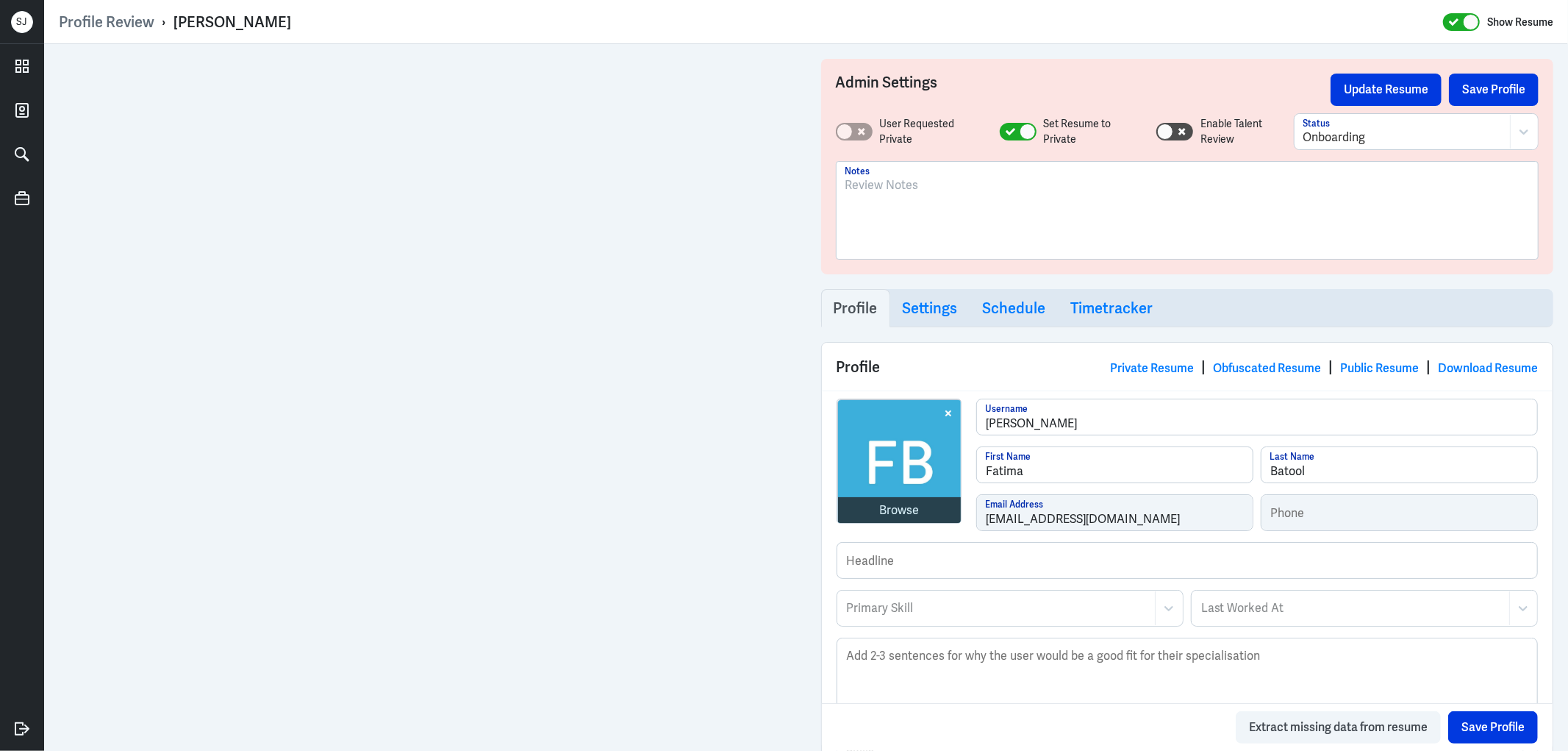
click at [873, 206] on div at bounding box center [1188, 216] width 684 height 80
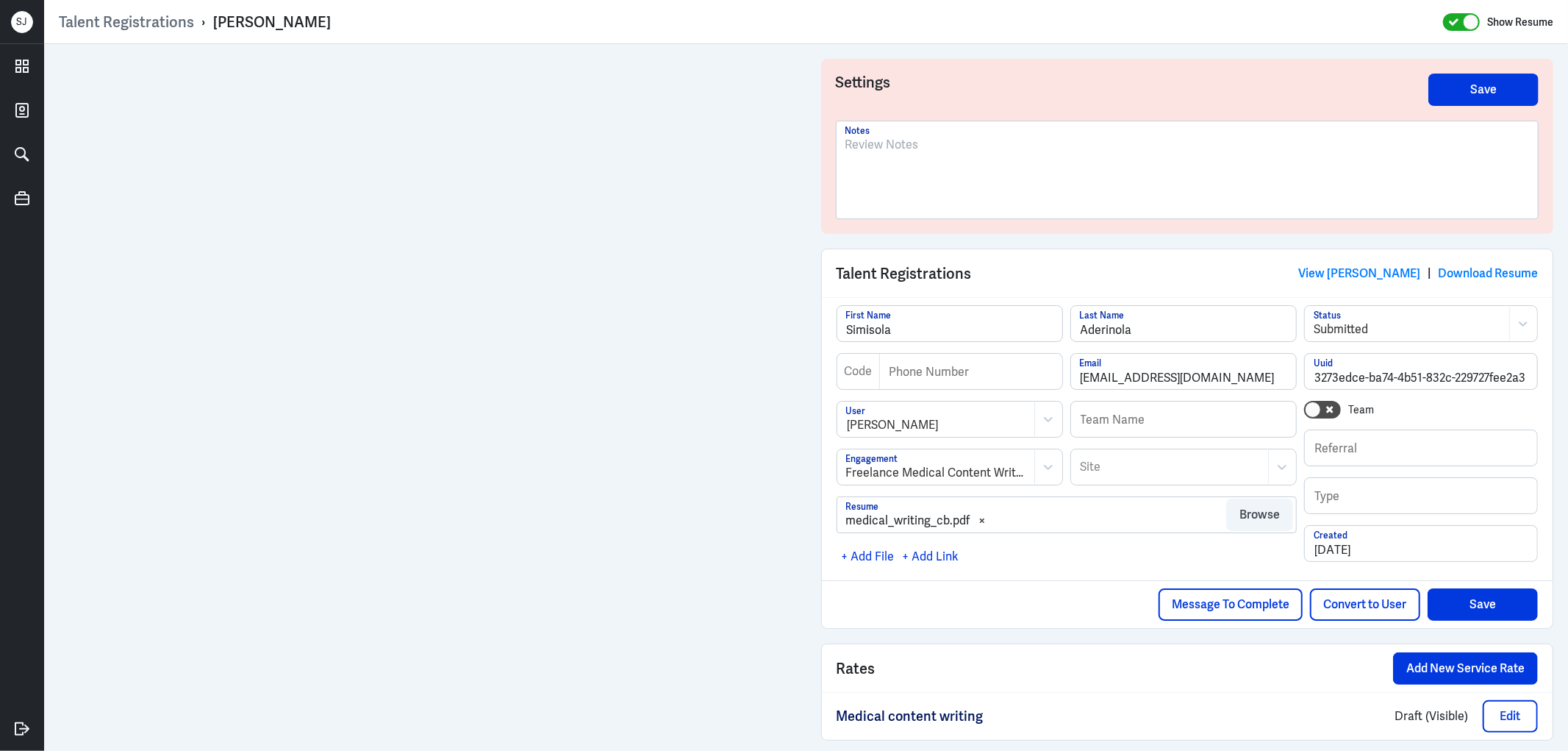
click at [277, 18] on div "[PERSON_NAME]" at bounding box center [272, 22] width 118 height 19
click at [321, 17] on div "[PERSON_NAME]" at bounding box center [272, 22] width 118 height 19
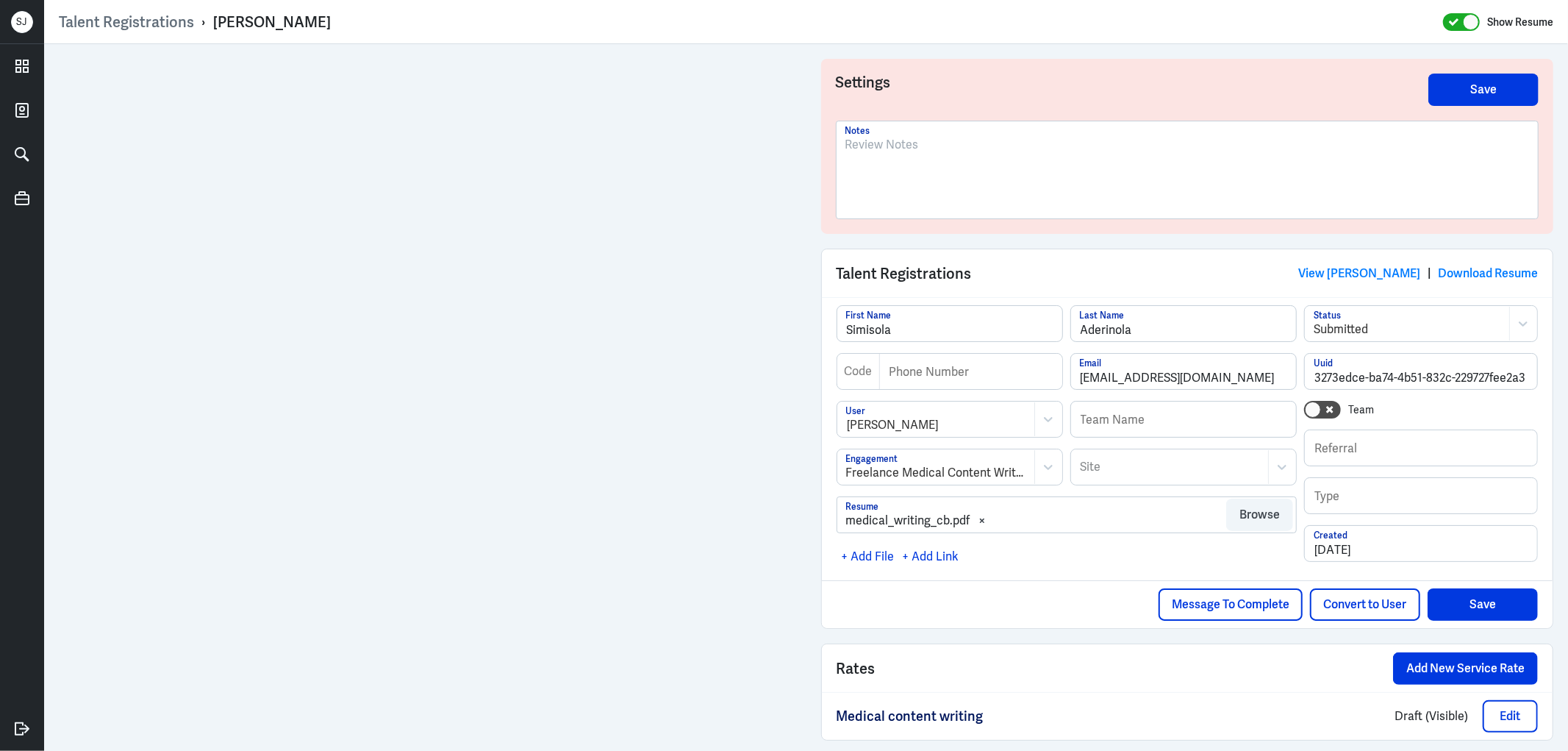
click at [321, 17] on div "[PERSON_NAME]" at bounding box center [272, 22] width 118 height 19
click at [1301, 266] on link "View [PERSON_NAME]" at bounding box center [1360, 273] width 122 height 15
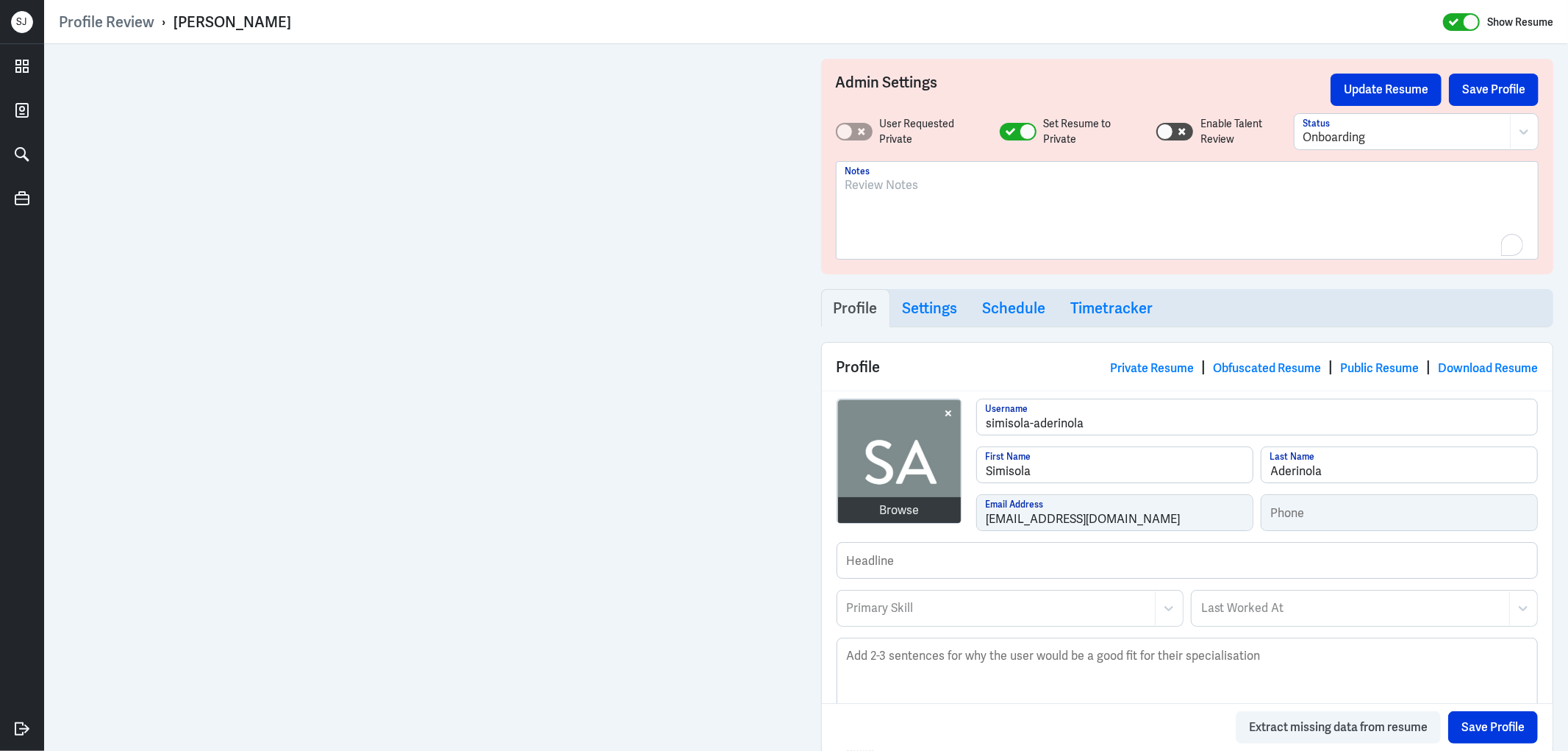
click at [892, 186] on p "To enrich screen reader interactions, please activate Accessibility in Grammarl…" at bounding box center [1188, 185] width 684 height 18
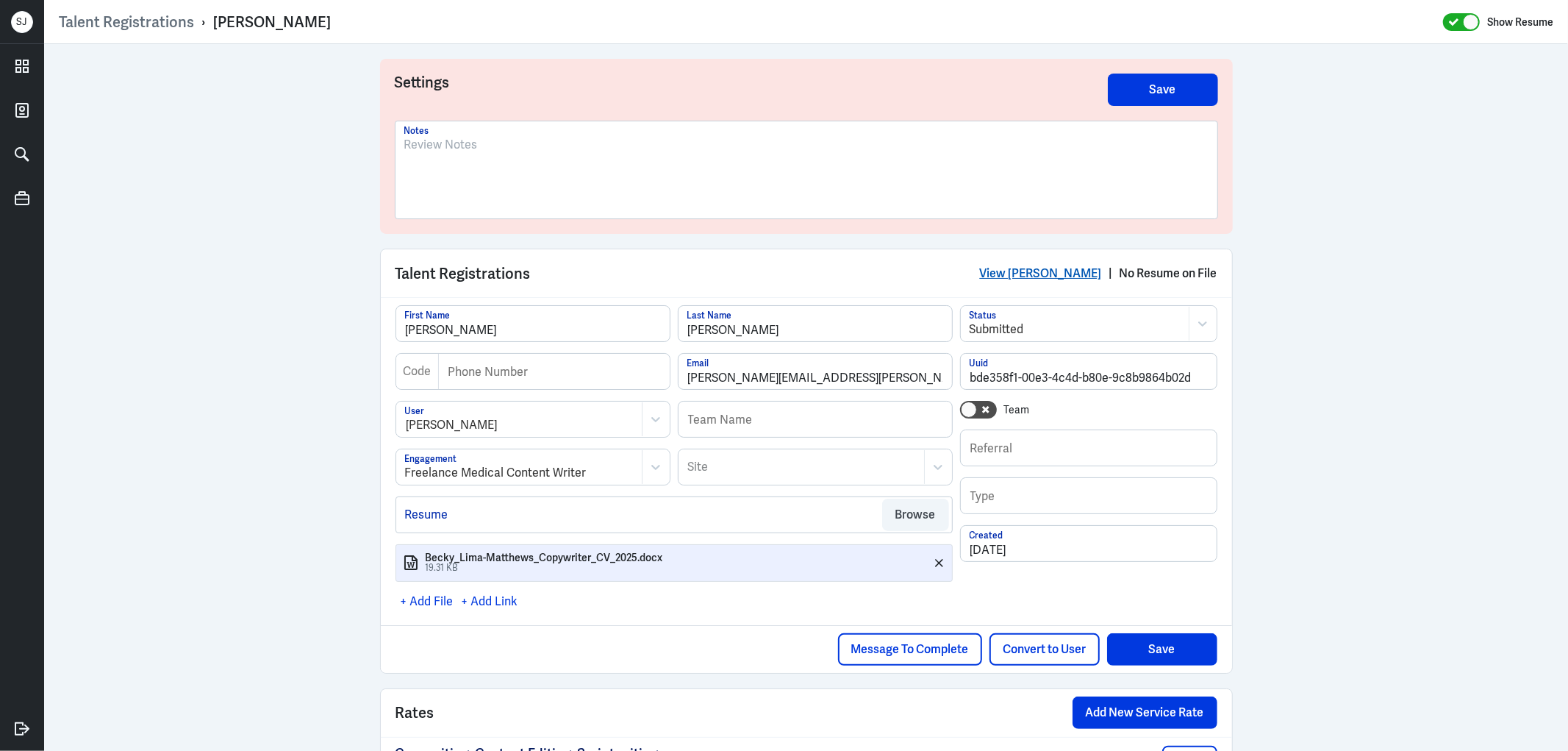
click at [1018, 270] on link "View Becky Lima-Matthews" at bounding box center [1041, 273] width 122 height 15
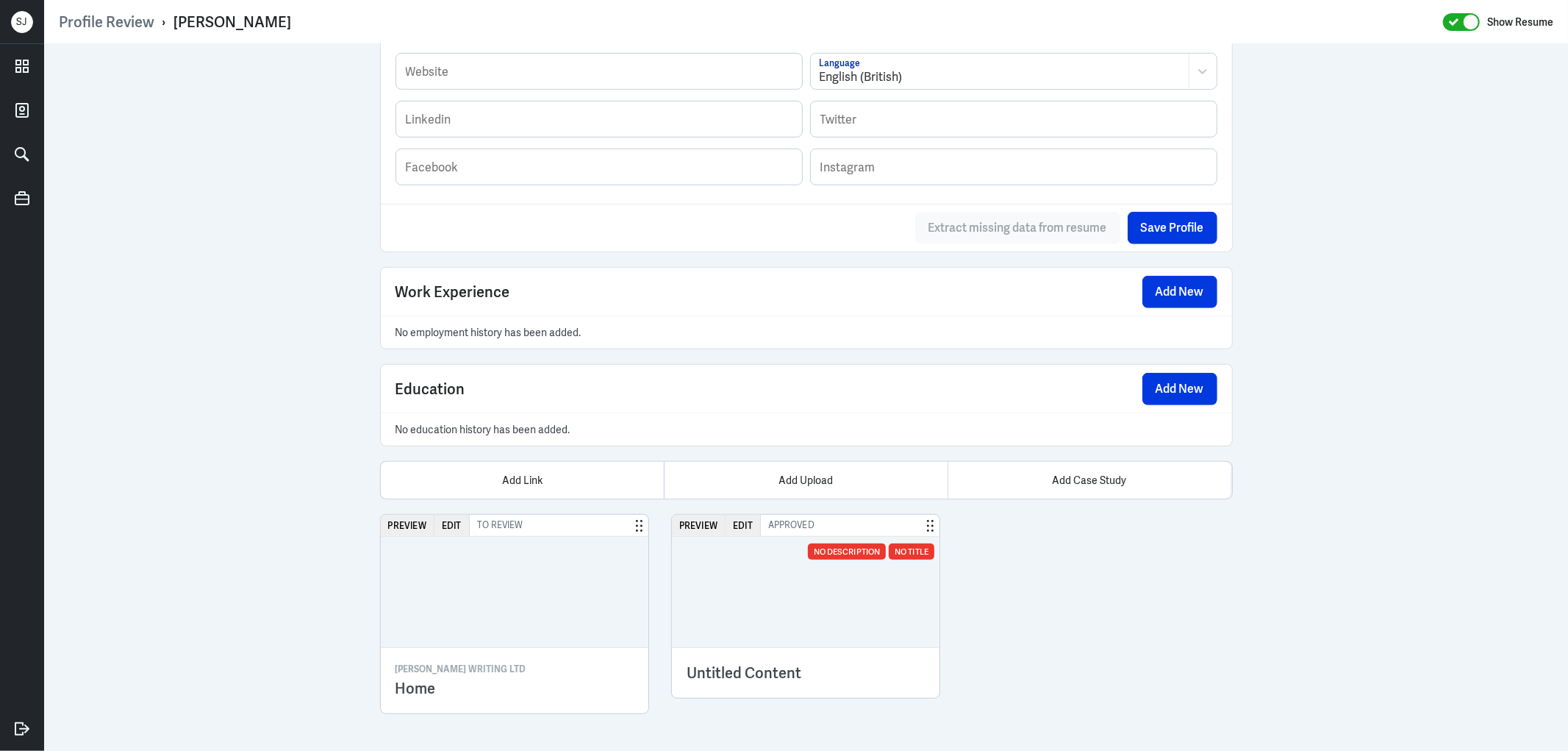
scroll to position [821, 0]
click at [801, 602] on div at bounding box center [806, 592] width 268 height 110
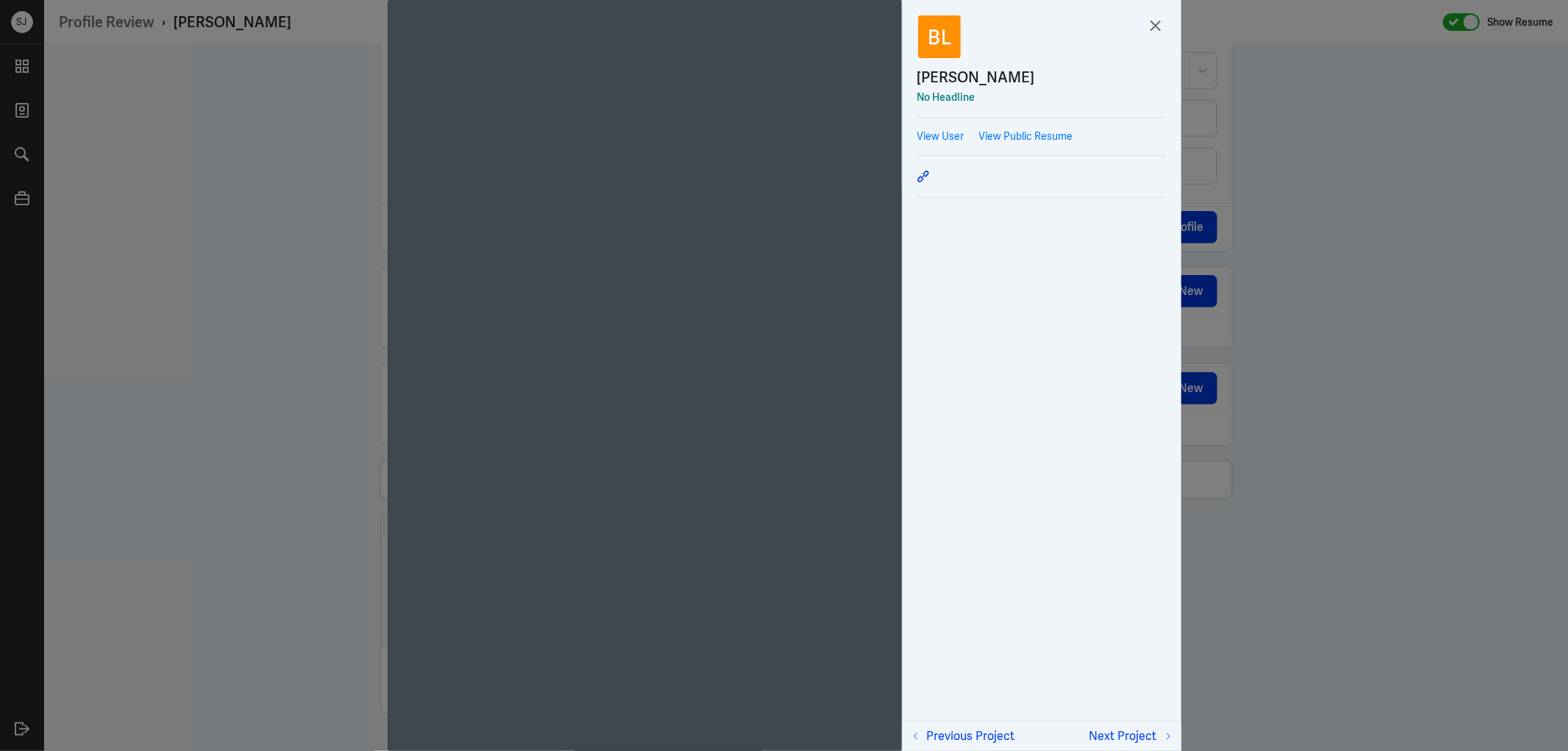
click at [916, 178] on div "Becky Lima-Matthews No Headline View User View Public Resume" at bounding box center [1042, 112] width 279 height 224
click at [926, 176] on icon at bounding box center [923, 176] width 10 height 10
click at [1294, 537] on div at bounding box center [784, 376] width 1568 height 751
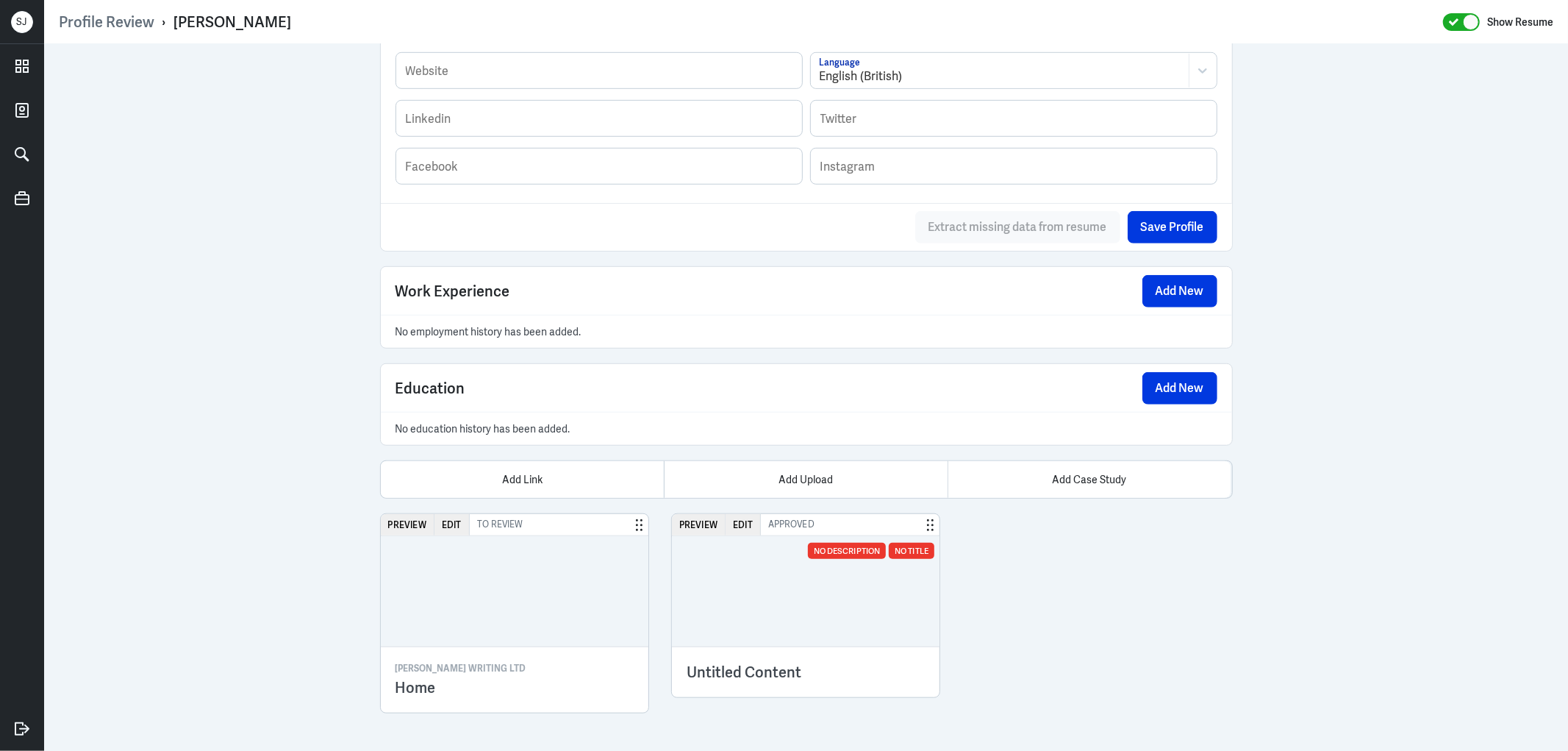
click at [616, 599] on div at bounding box center [515, 592] width 268 height 110
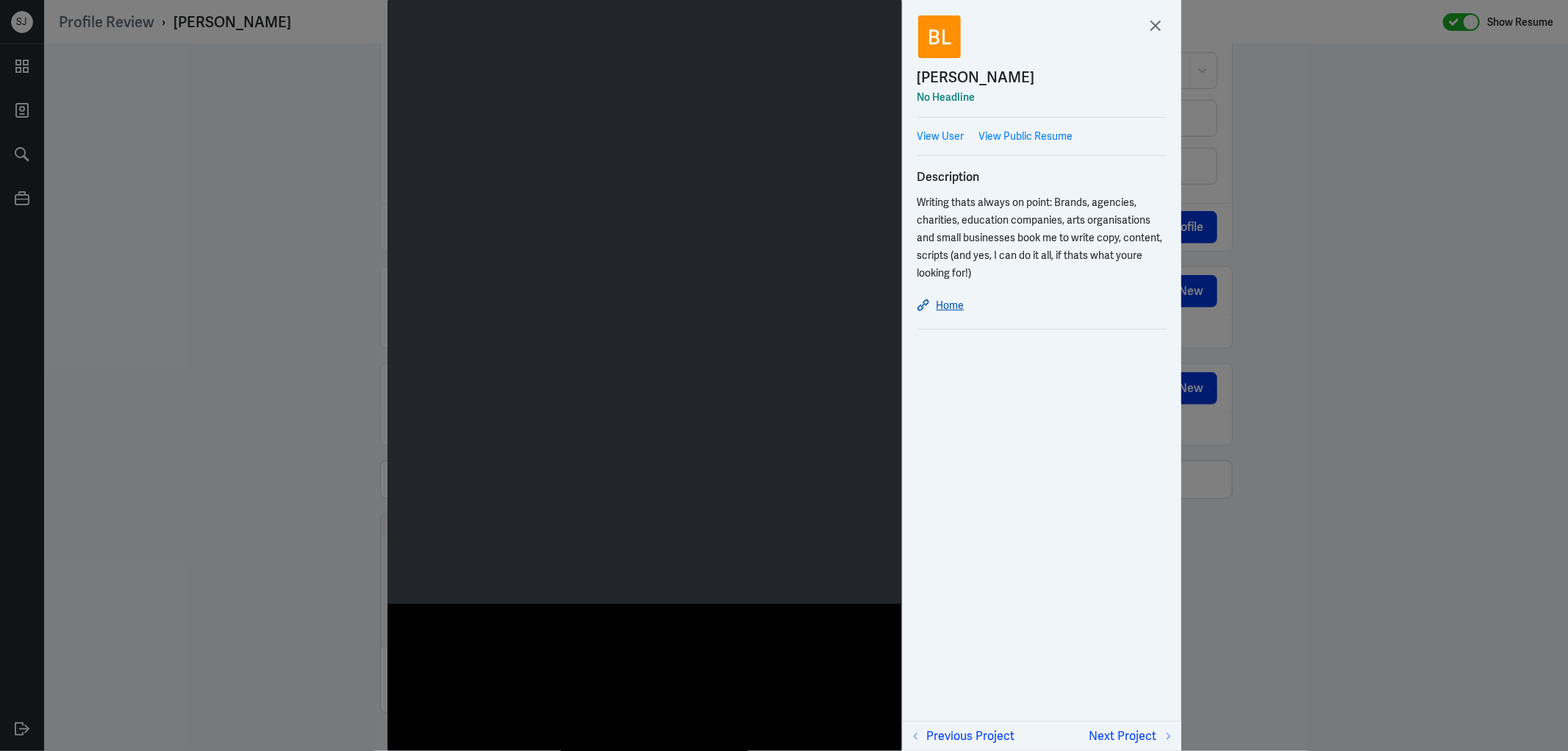
click at [946, 303] on link "Home" at bounding box center [1042, 305] width 249 height 18
click at [247, 186] on div at bounding box center [784, 376] width 1568 height 751
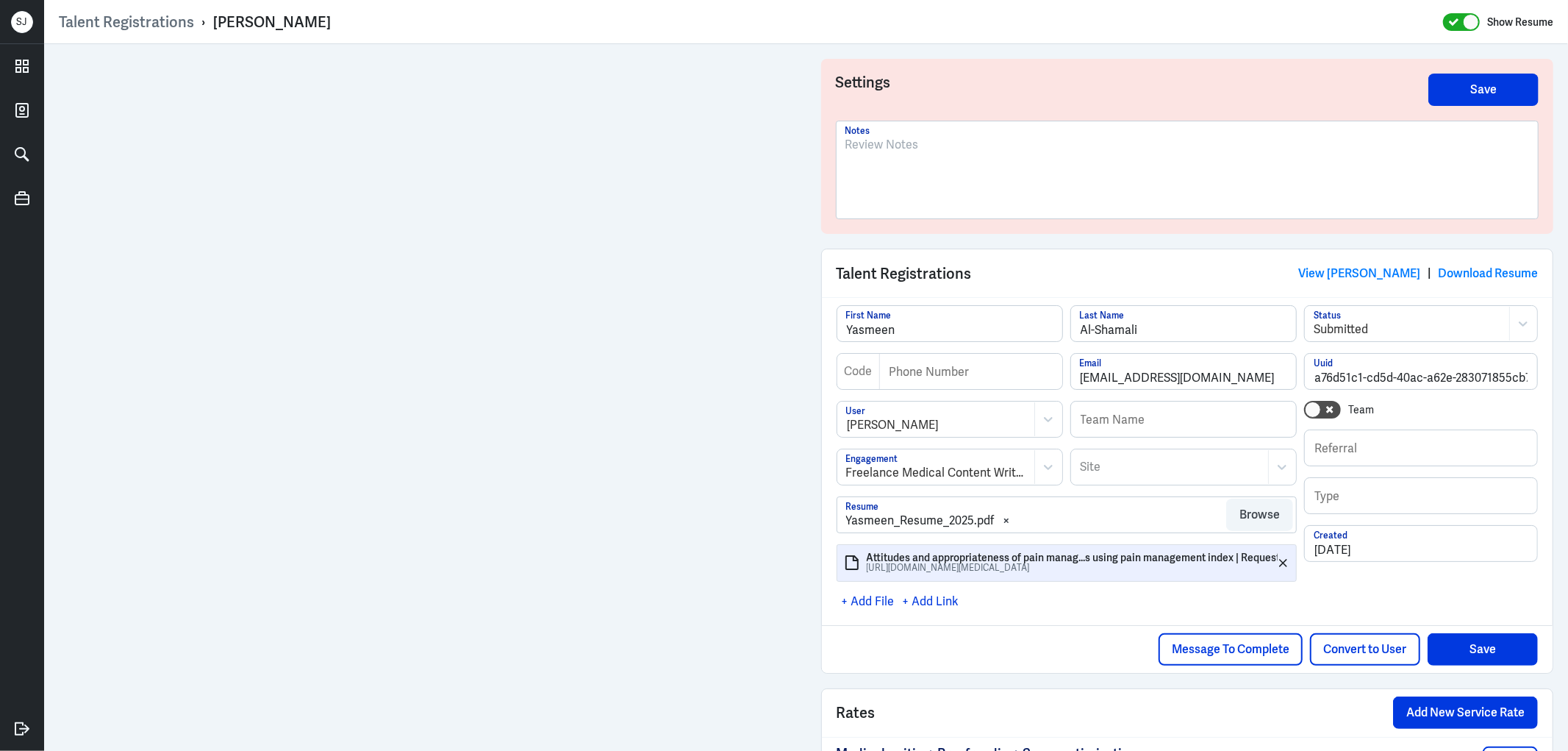
click at [845, 143] on p at bounding box center [1188, 145] width 684 height 18
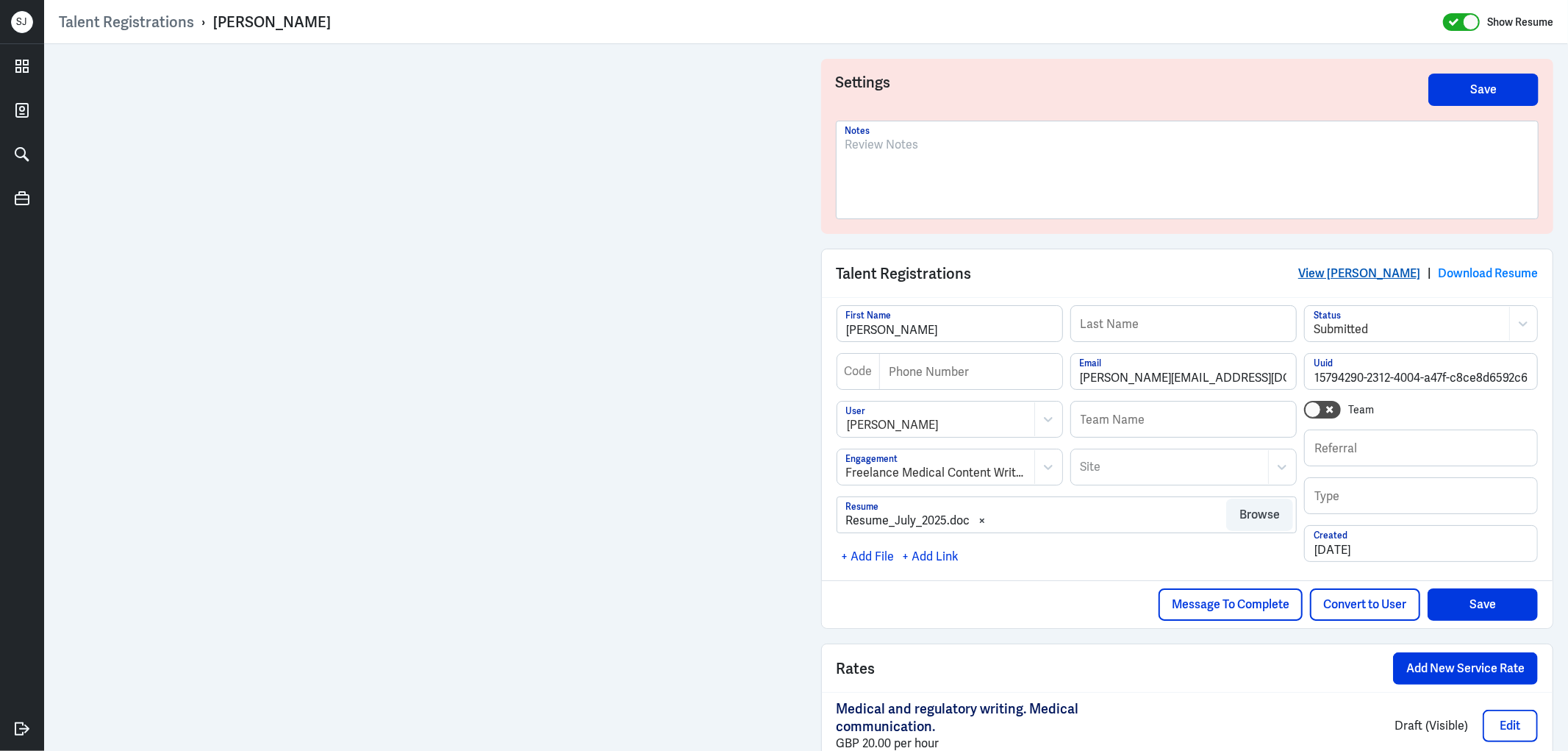
click at [1349, 267] on link "View Pooja Sahore" at bounding box center [1360, 273] width 122 height 15
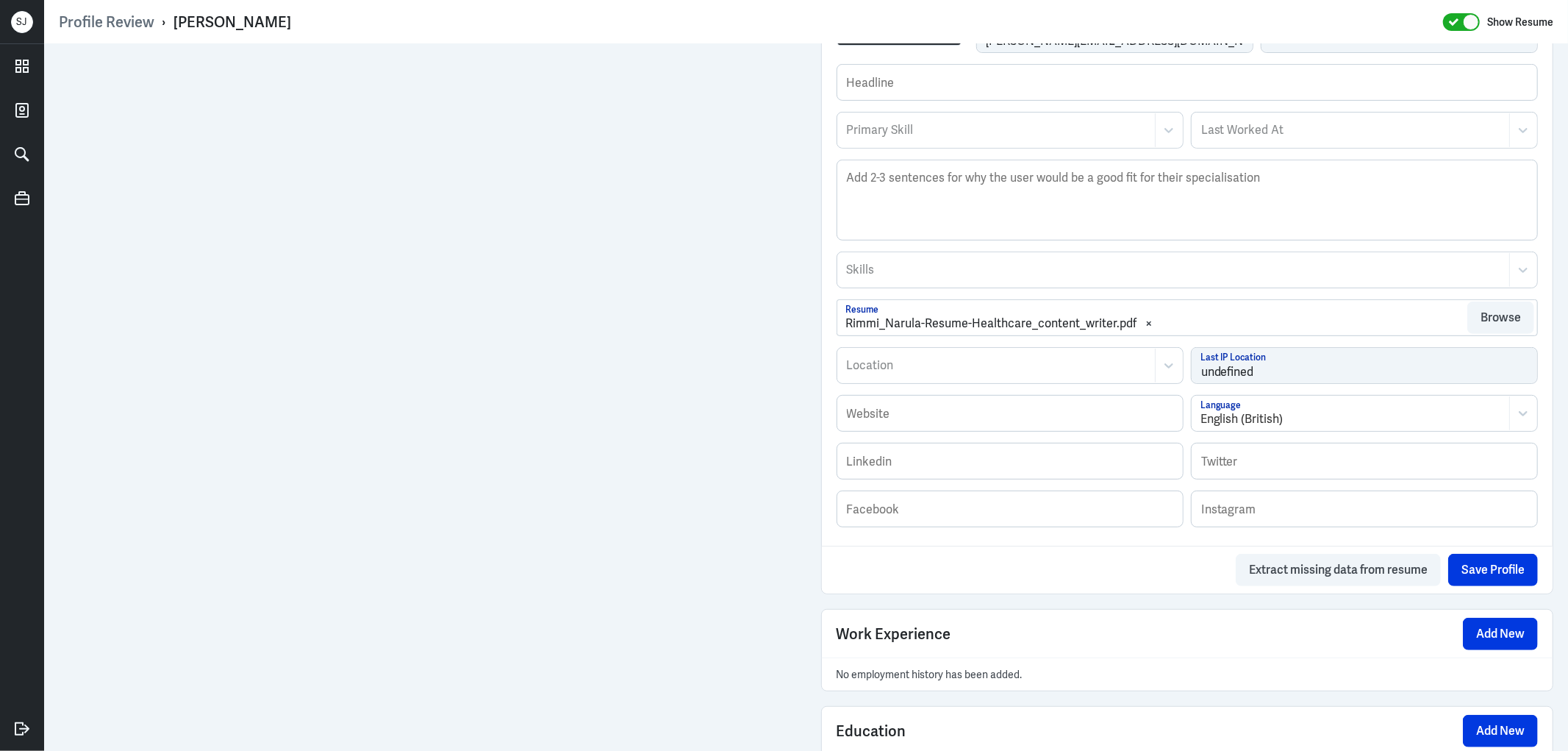
scroll to position [806, 0]
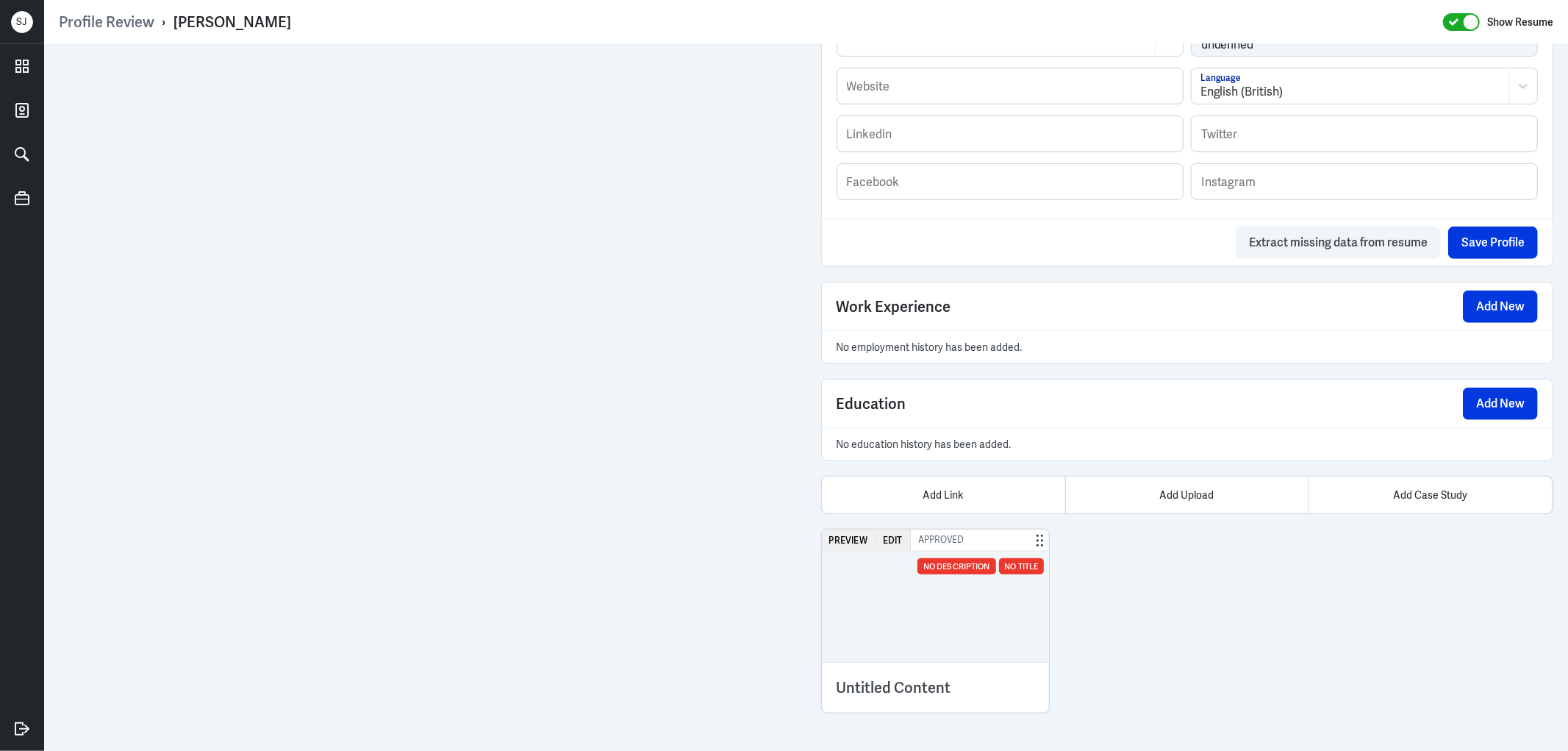
click at [876, 612] on div at bounding box center [935, 607] width 228 height 110
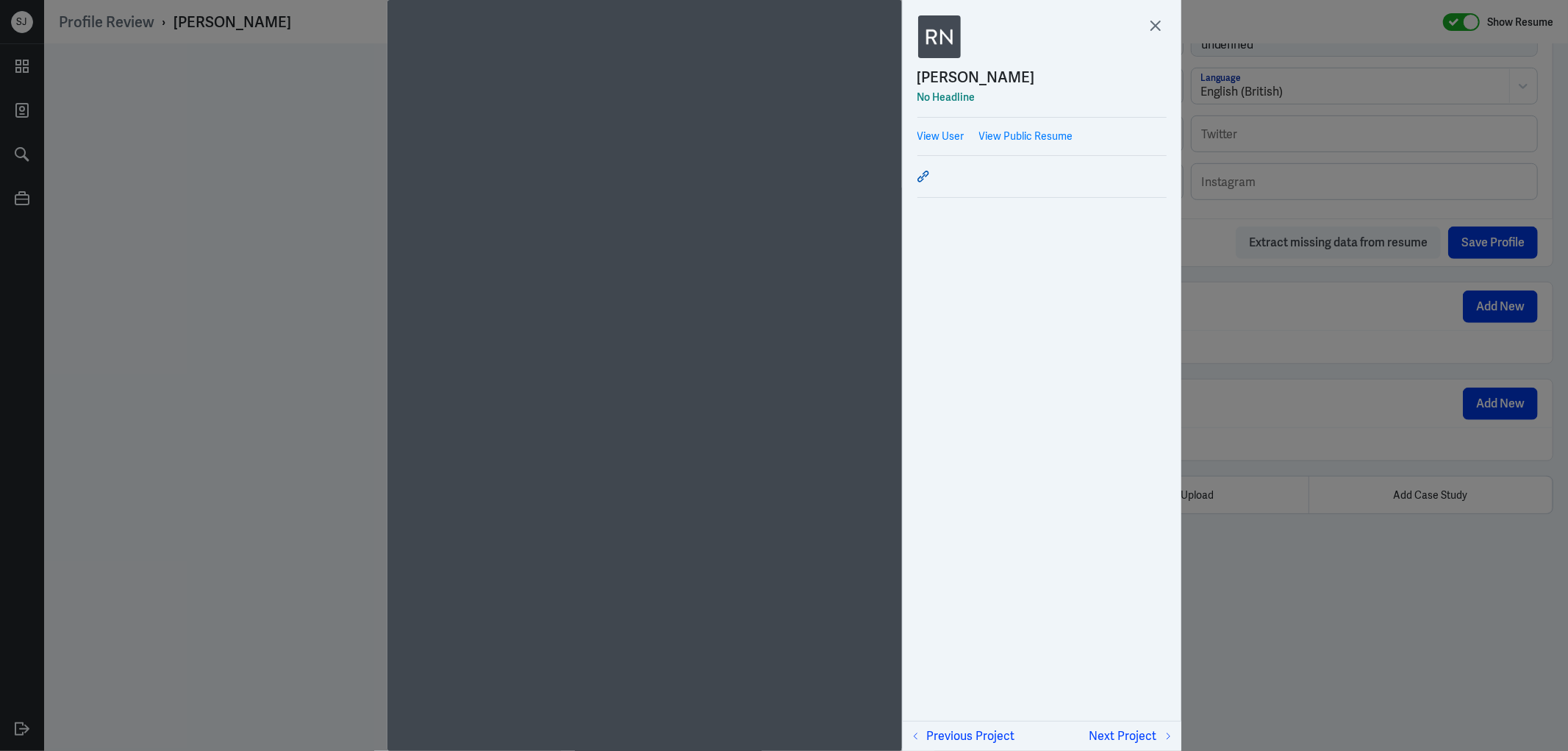
click at [923, 175] on icon at bounding box center [923, 177] width 5 height 5
click at [1341, 597] on div at bounding box center [784, 376] width 1568 height 751
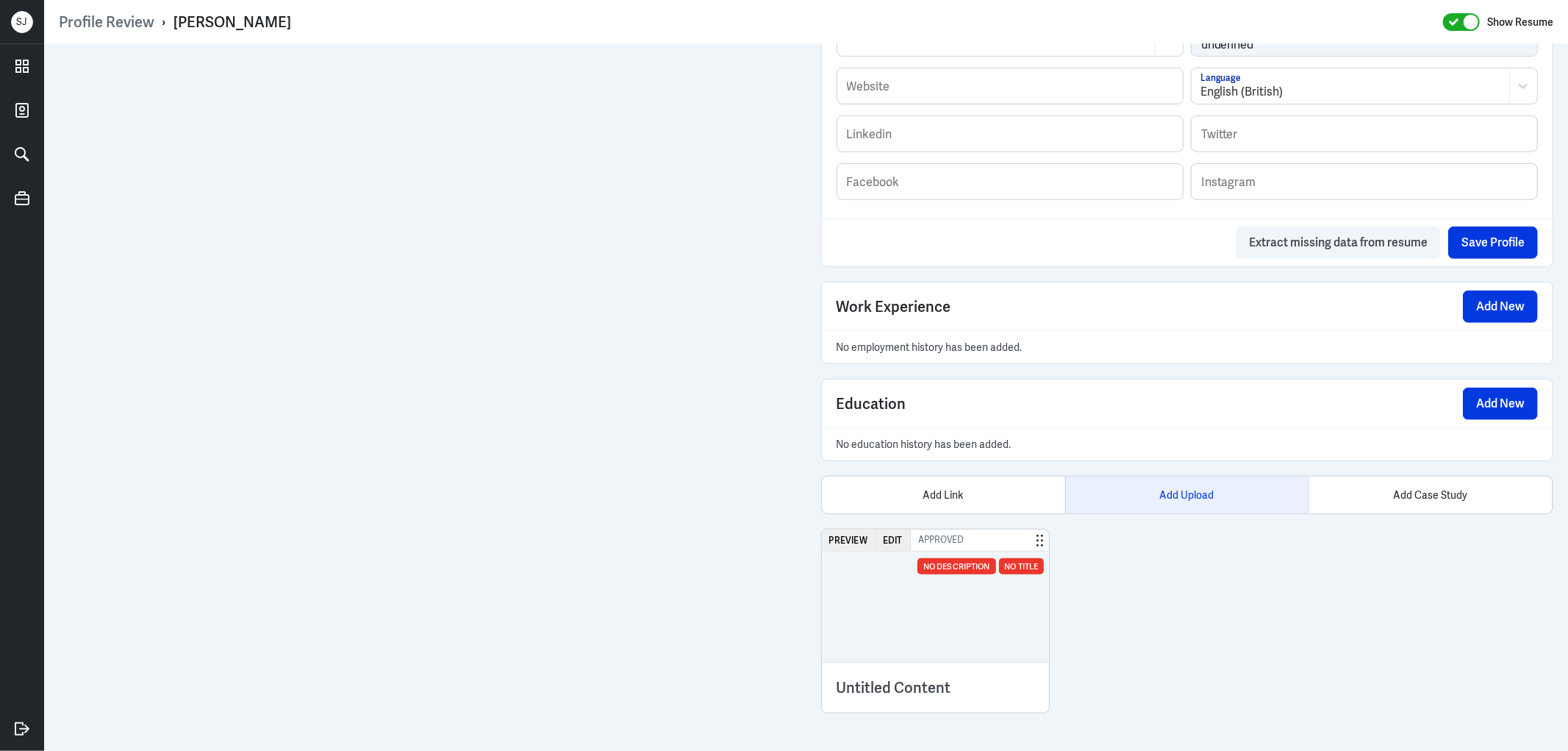
click at [1176, 486] on div "Add Upload" at bounding box center [1186, 494] width 243 height 36
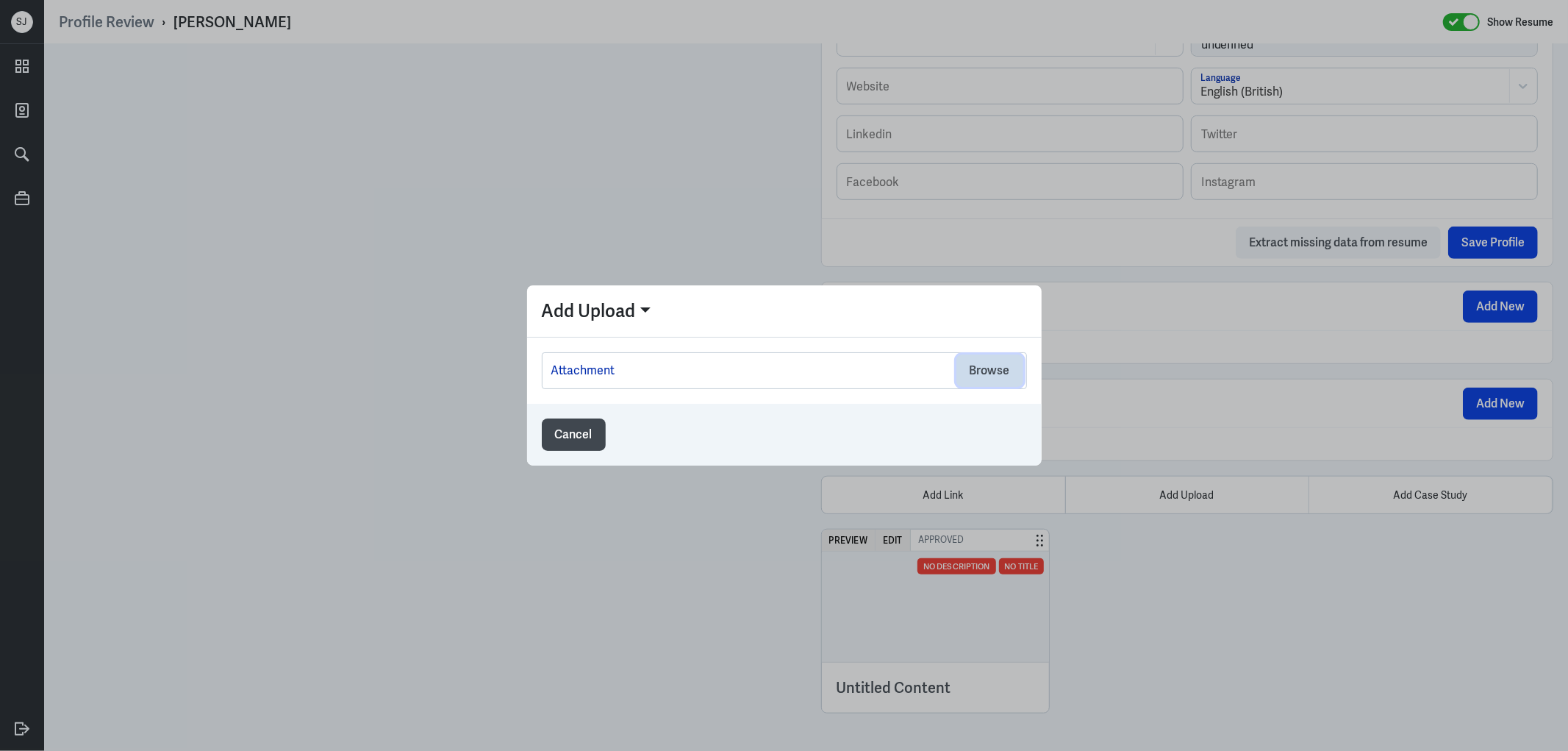
click at [995, 379] on button "Browse" at bounding box center [989, 370] width 67 height 32
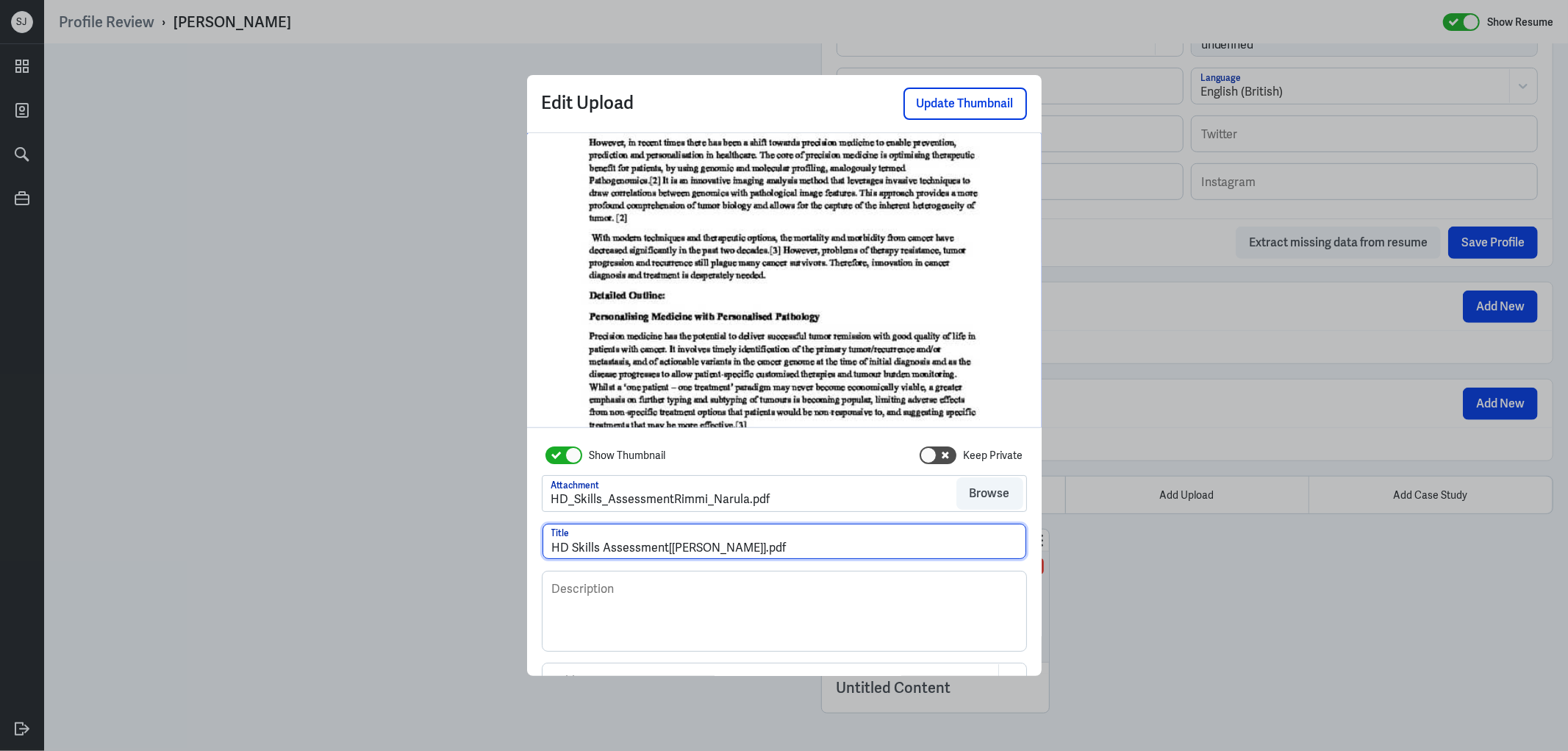
click at [660, 542] on input "HD Skills Assessment[[PERSON_NAME]].pdf" at bounding box center [784, 542] width 484 height 36
click at [745, 548] on input "HD Skills Assessment - [PERSON_NAME]].pdf" at bounding box center [784, 542] width 484 height 36
drag, startPoint x: 740, startPoint y: 548, endPoint x: 928, endPoint y: 539, distance: 188.2
click at [928, 539] on input "HD Skills Assessment - [PERSON_NAME]].pdf" at bounding box center [784, 542] width 484 height 36
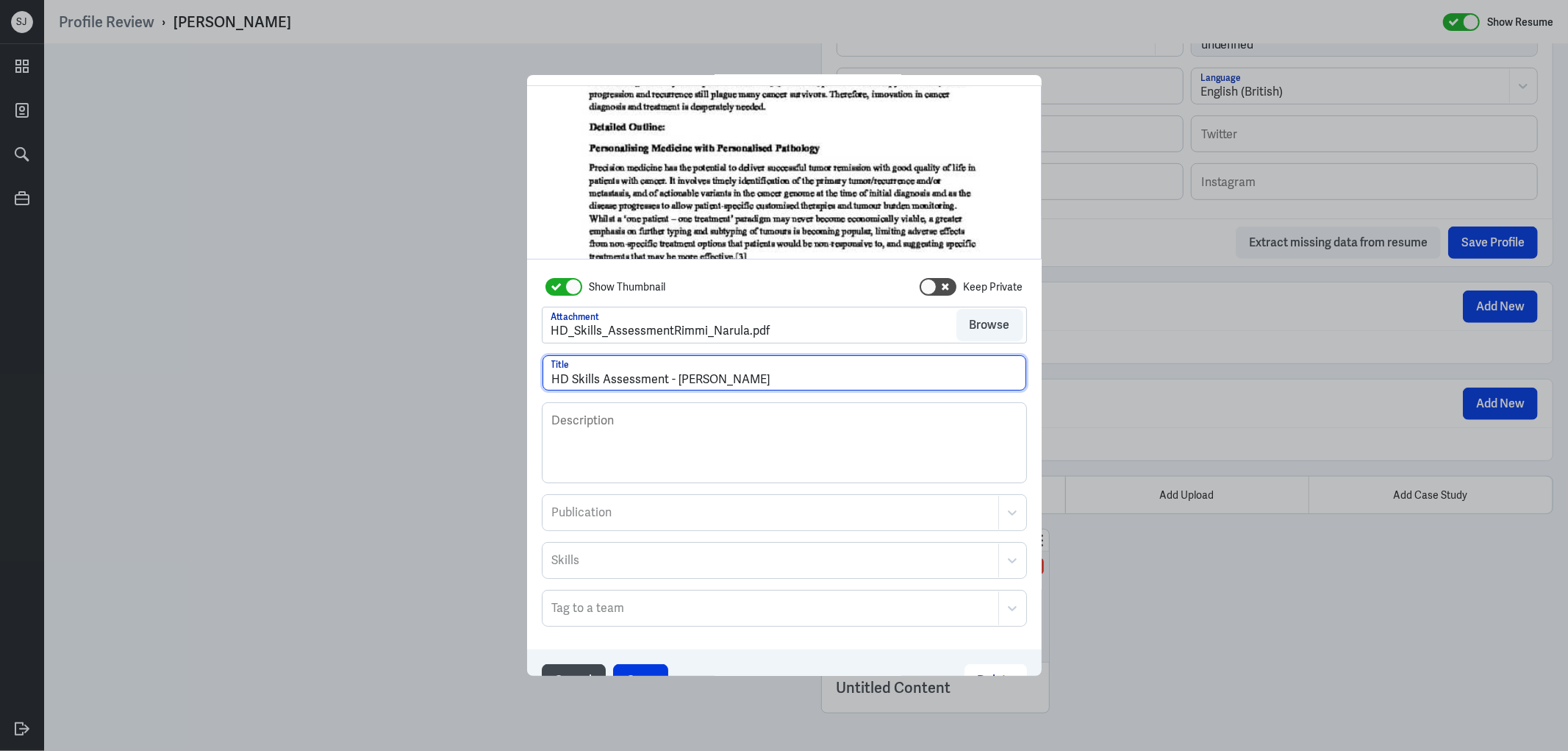
scroll to position [80, 0]
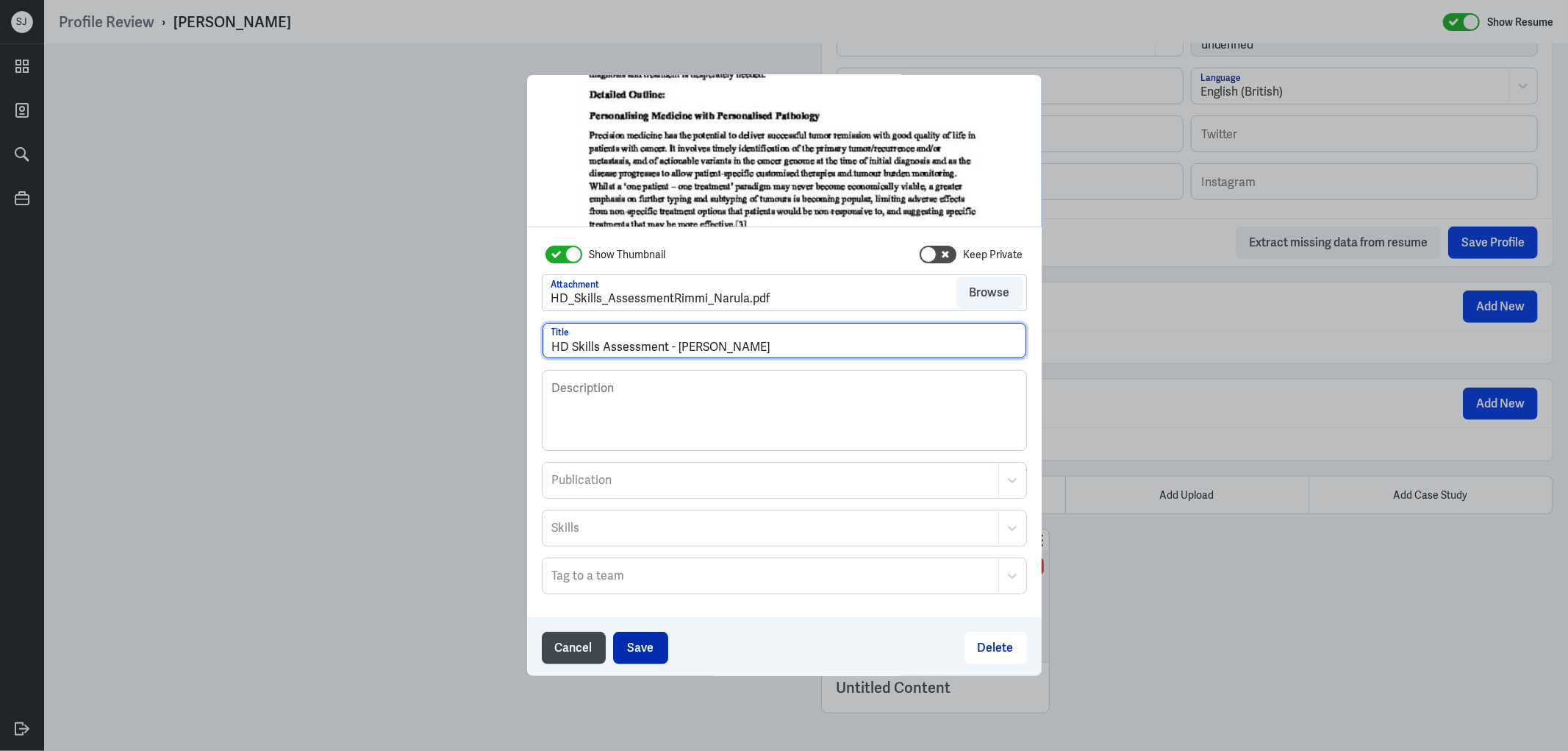
type input "HD Skills Assessment - [PERSON_NAME]"
click at [653, 648] on button "Save" at bounding box center [640, 648] width 55 height 32
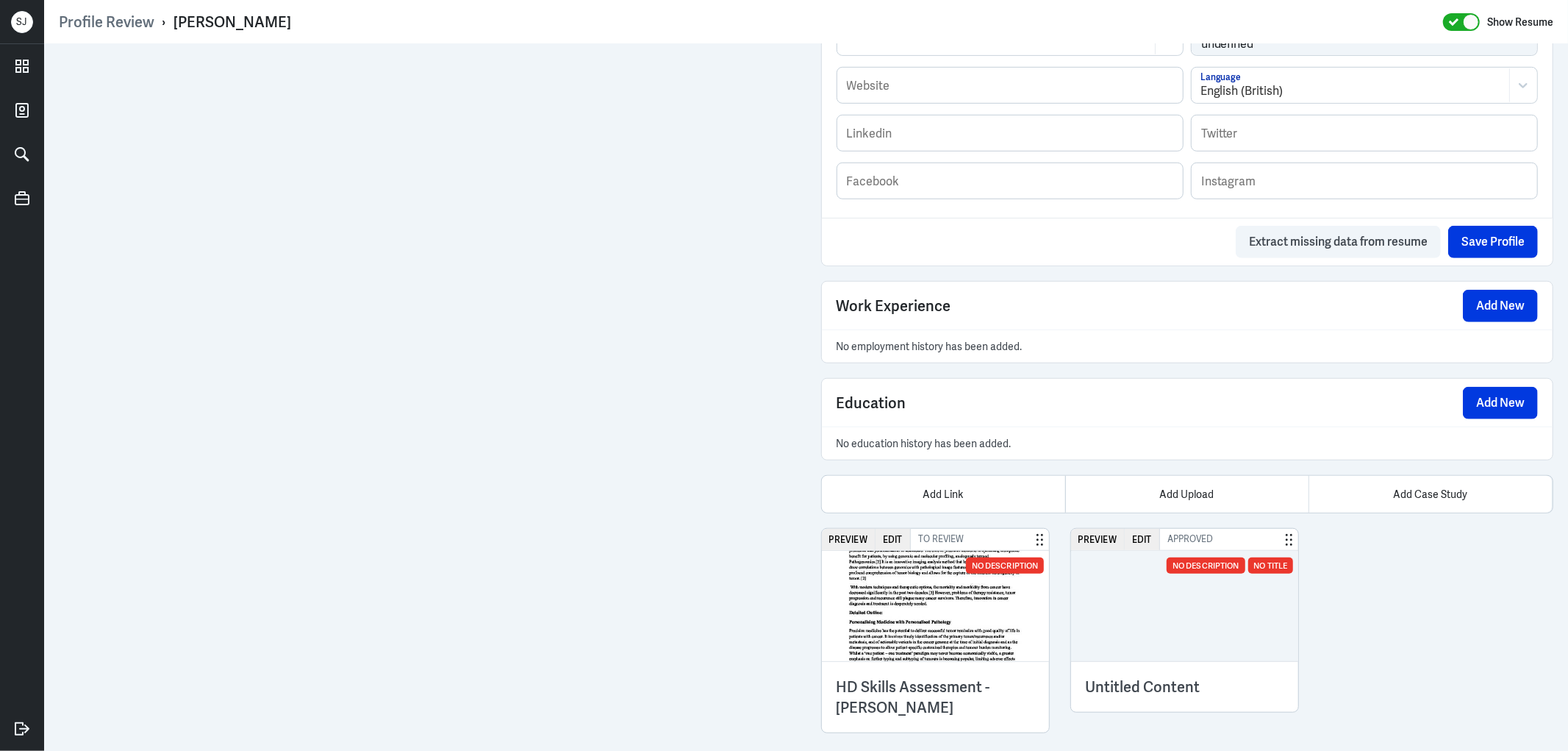
click at [924, 620] on img at bounding box center [935, 606] width 228 height 110
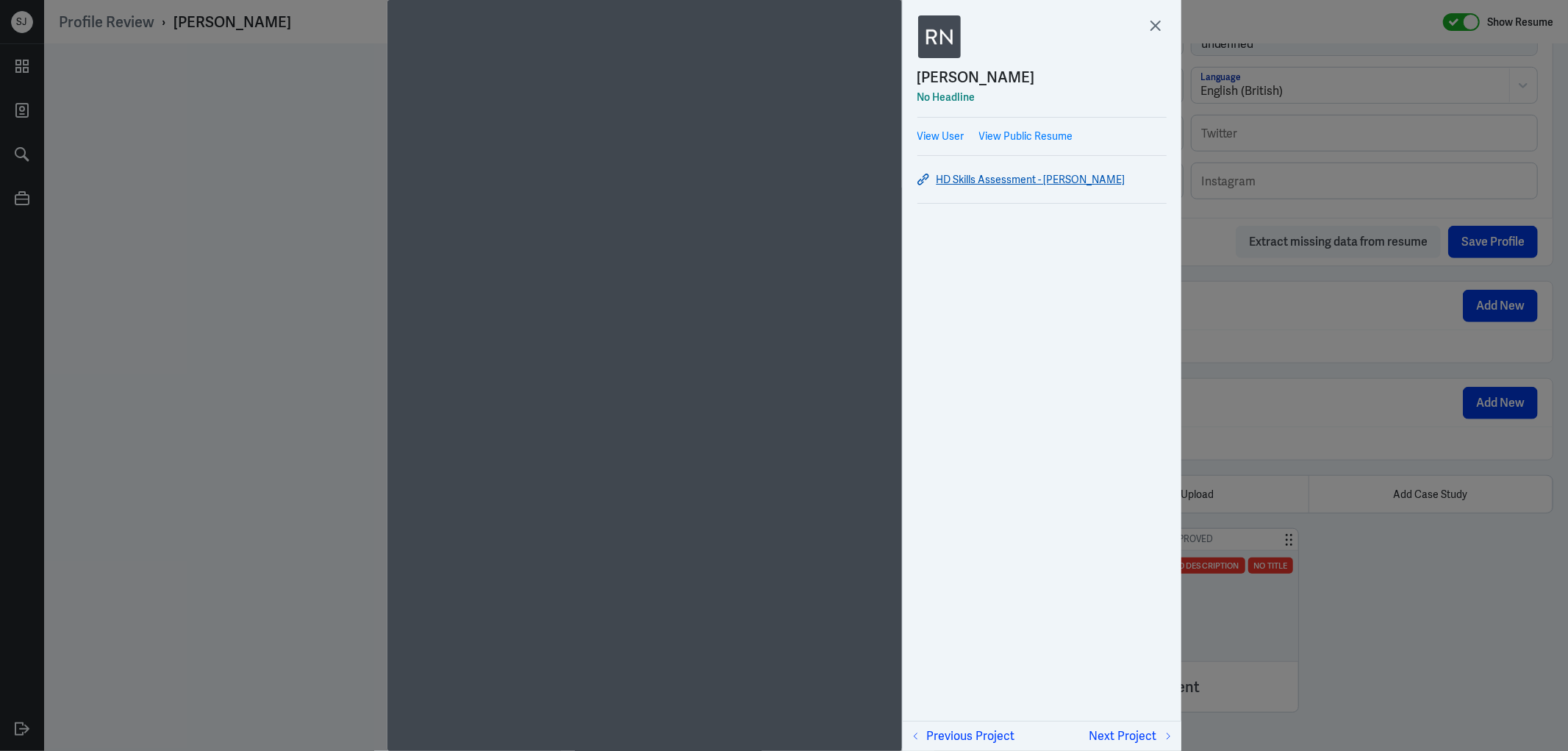
click at [1001, 177] on link "HD Skills Assessment - [PERSON_NAME]" at bounding box center [1042, 179] width 249 height 18
click at [200, 268] on div at bounding box center [784, 376] width 1568 height 751
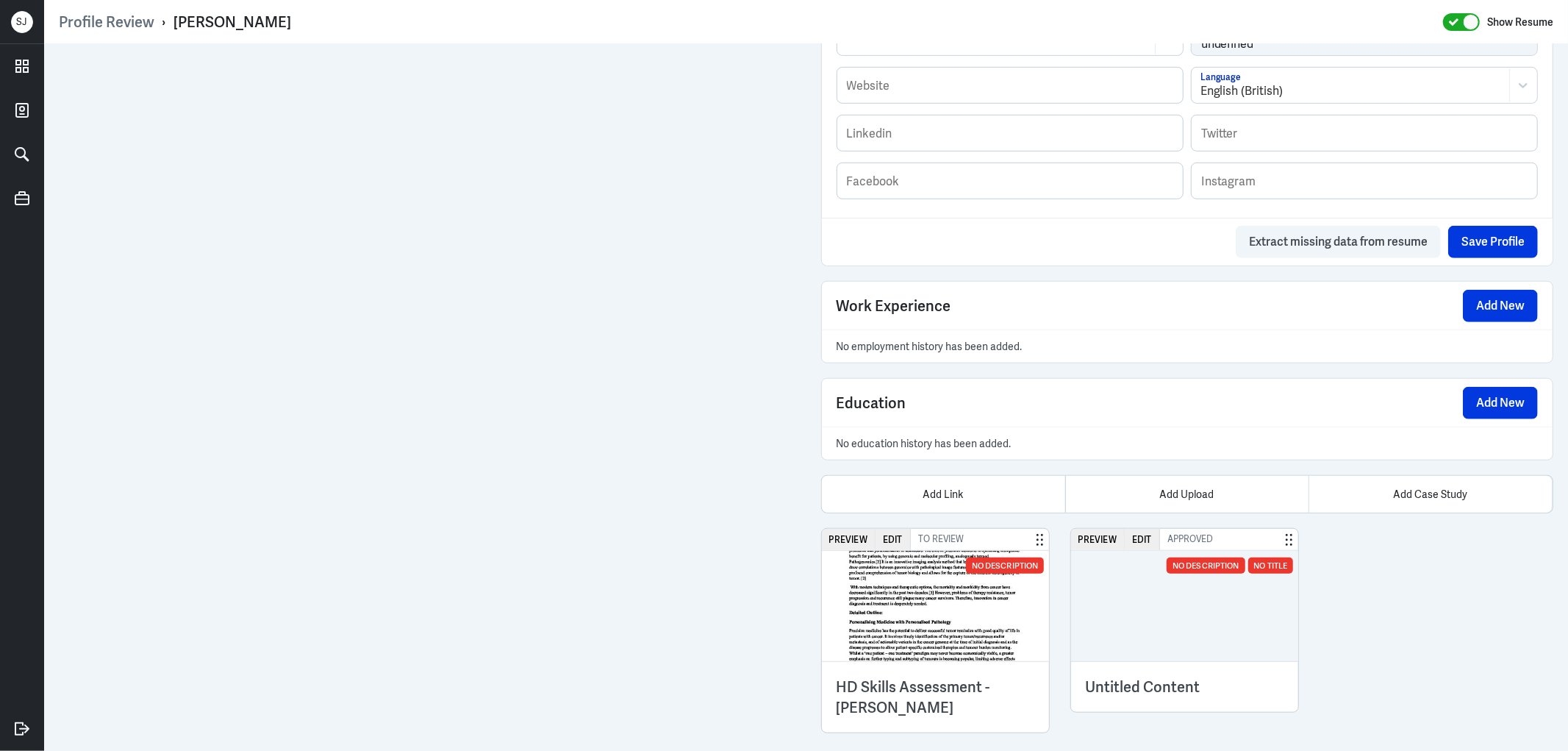
click at [921, 589] on img at bounding box center [935, 606] width 228 height 110
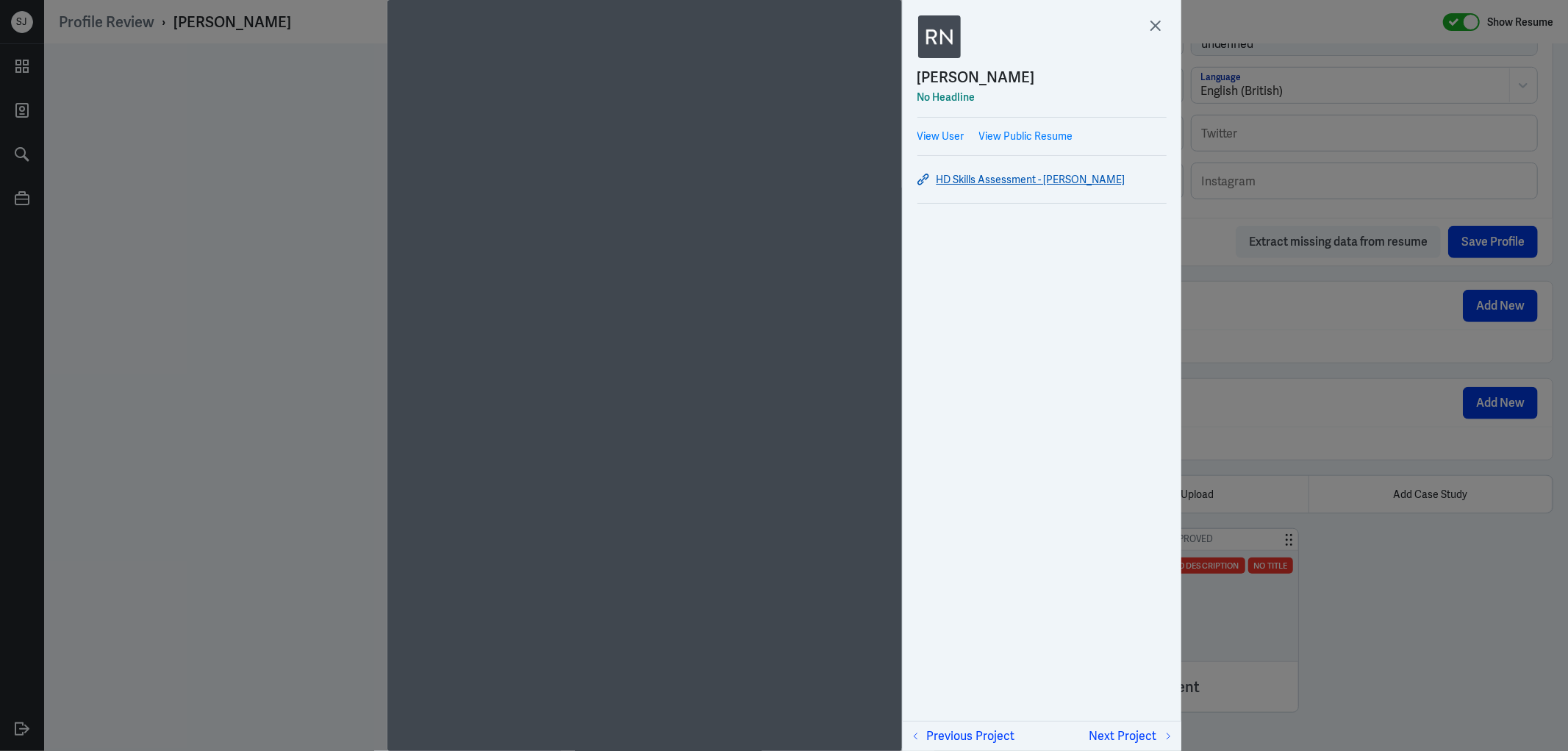
click at [949, 181] on link "HD Skills Assessment - [PERSON_NAME]" at bounding box center [1042, 179] width 249 height 18
drag, startPoint x: 1370, startPoint y: 398, endPoint x: 1357, endPoint y: 390, distance: 15.3
click at [1371, 398] on div at bounding box center [784, 376] width 1568 height 751
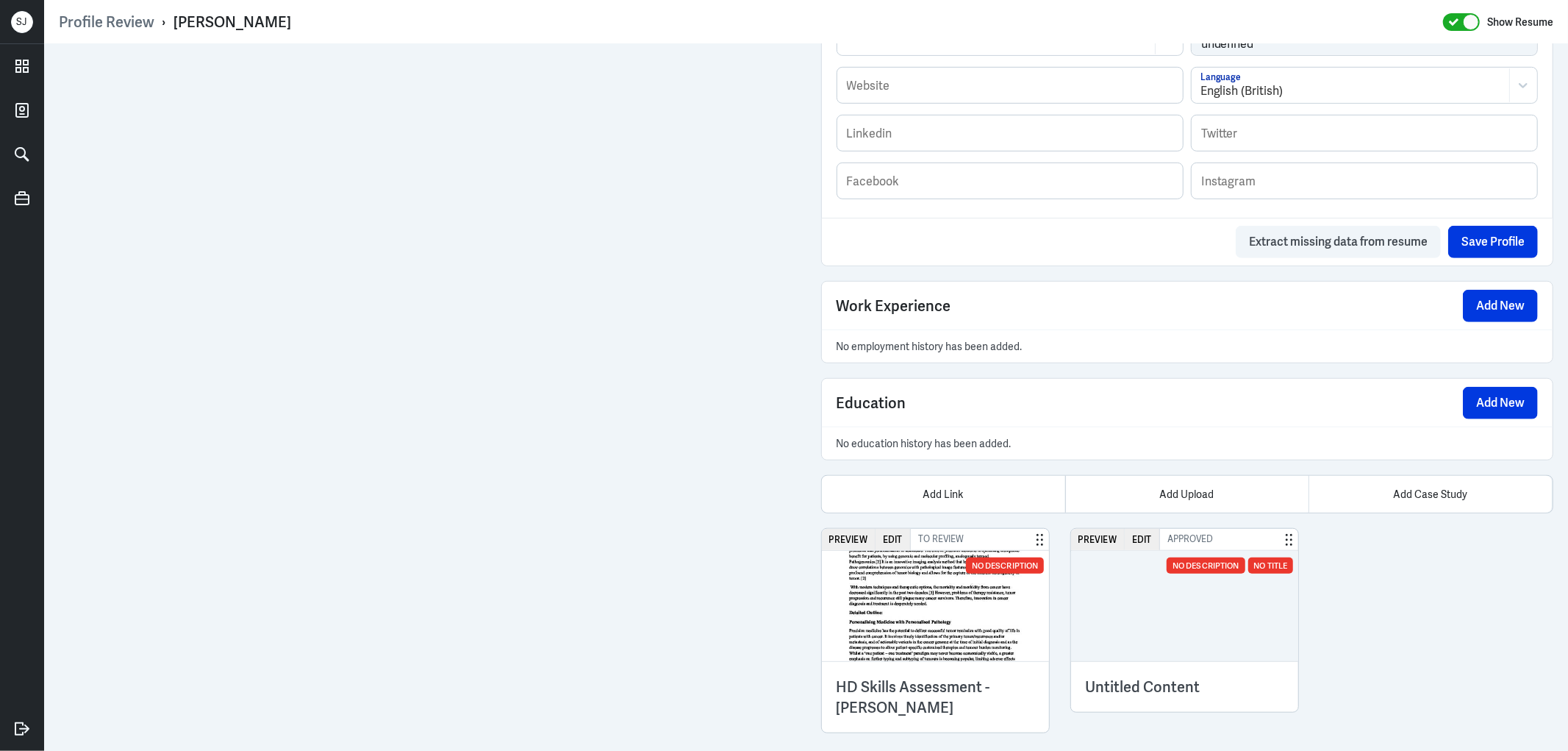
scroll to position [826, 0]
